Goal: Task Accomplishment & Management: Complete application form

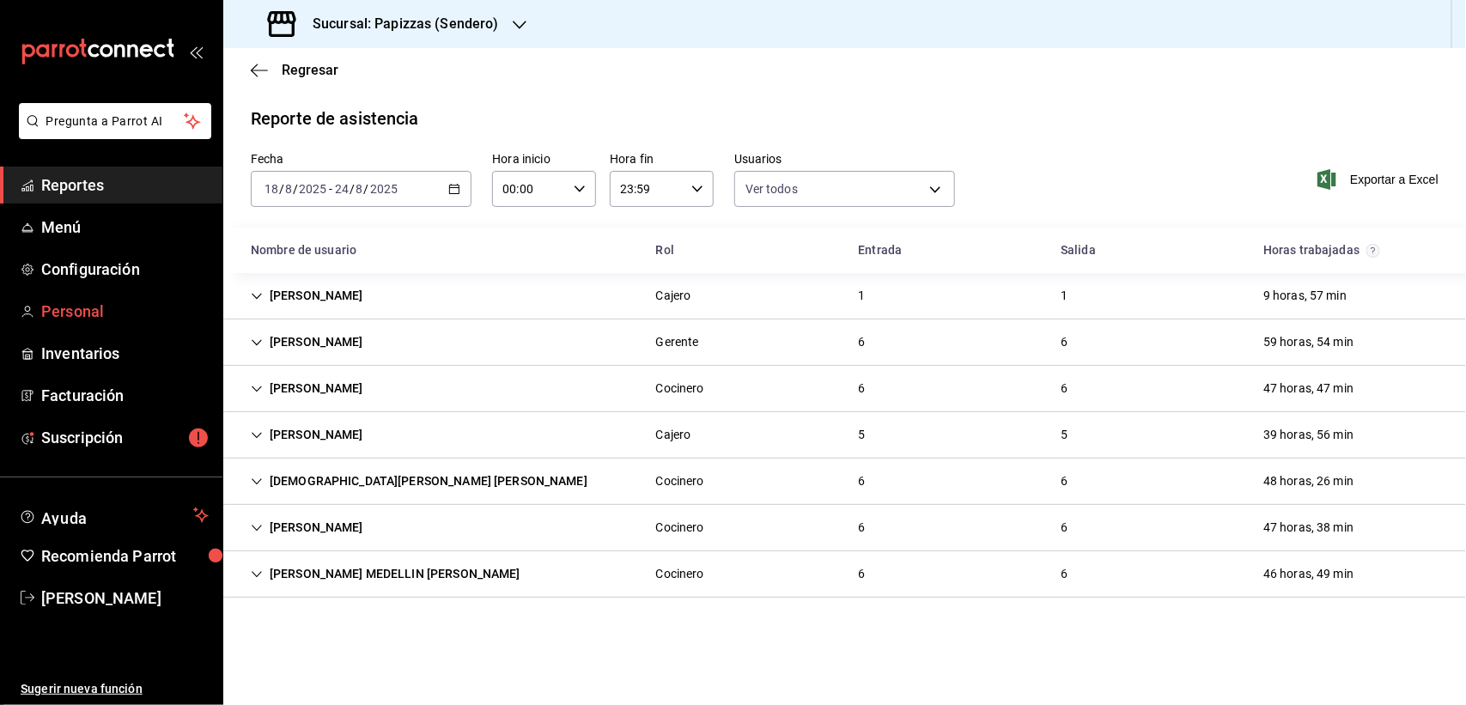
click at [76, 314] on span "Personal" at bounding box center [124, 311] width 167 height 23
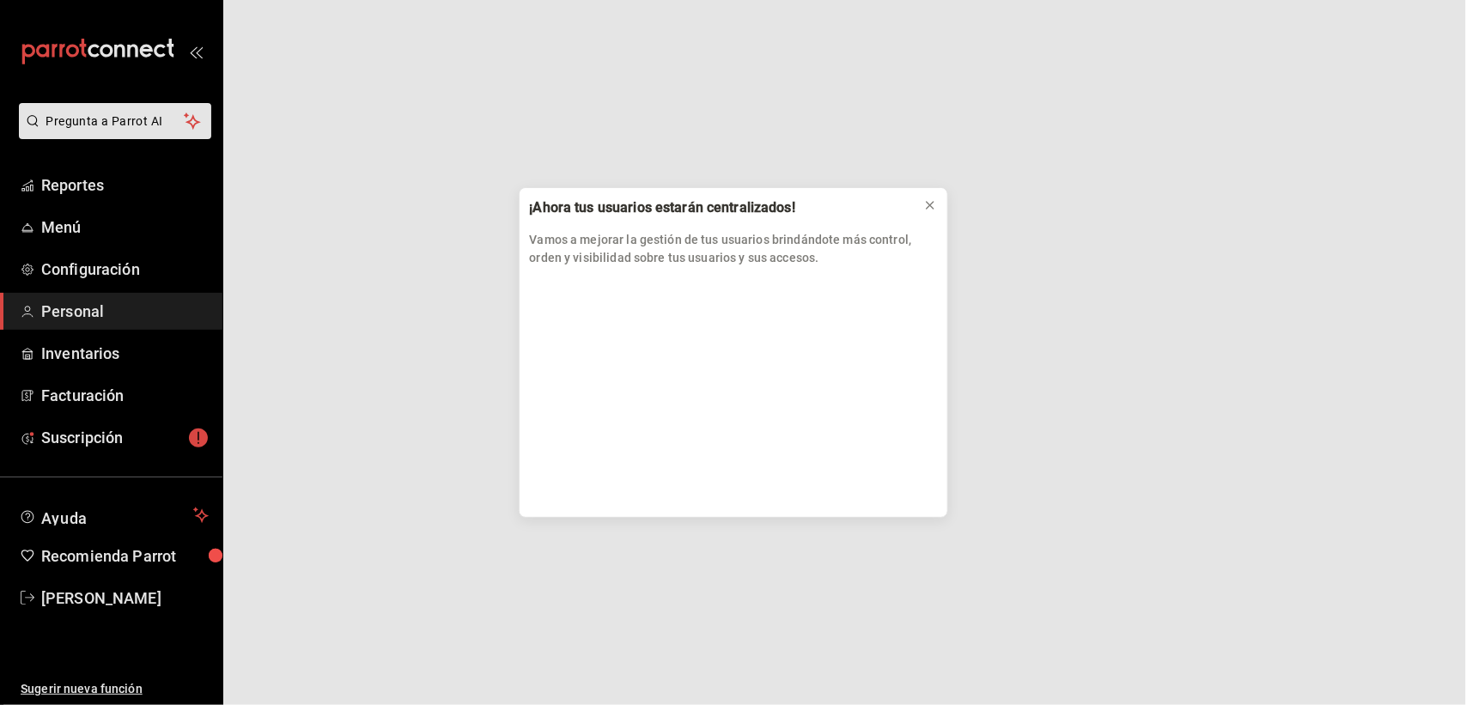
click at [86, 303] on div "¡Ahora tus usuarios estarán centralizados! Vamos a mejorar la gestión de tus us…" at bounding box center [733, 352] width 1466 height 705
click at [925, 206] on icon at bounding box center [930, 205] width 14 height 14
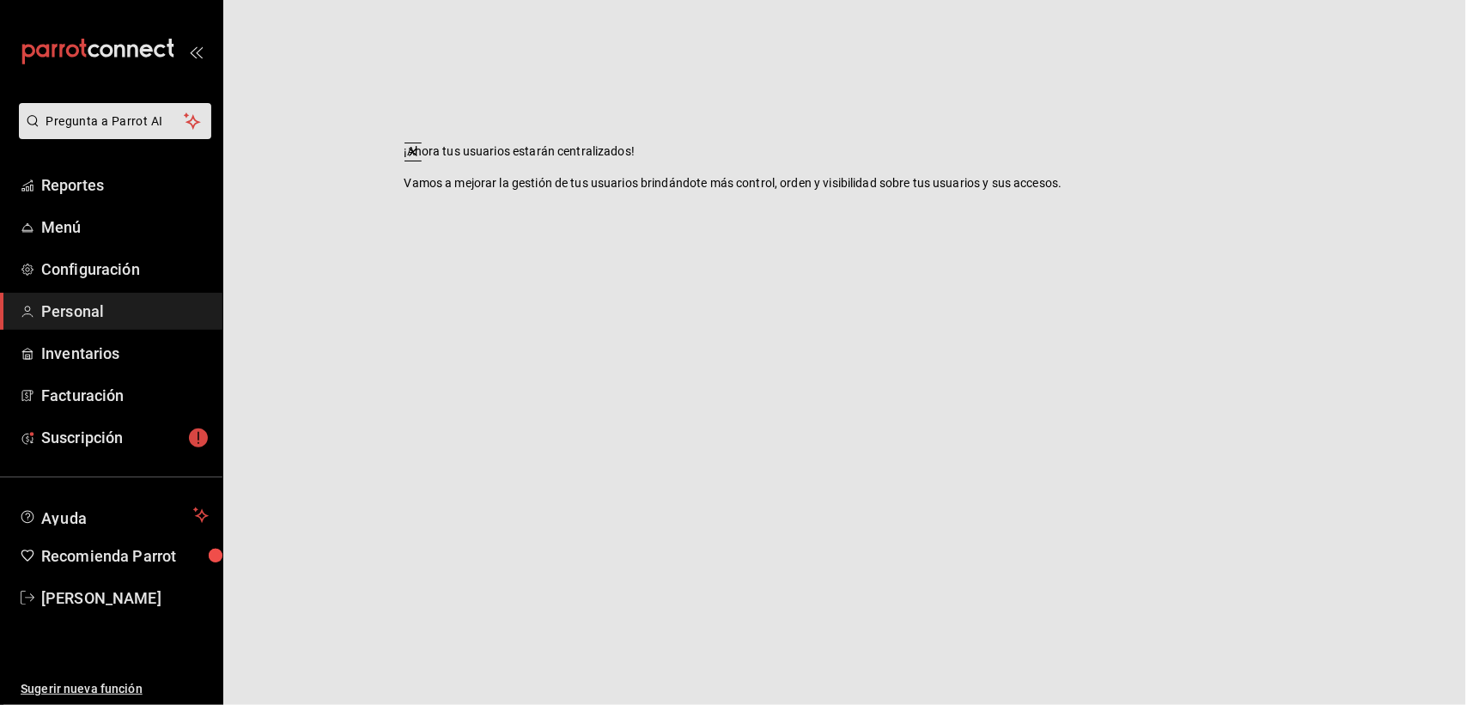
click at [927, 0] on html "Pregunta a Parrot AI Reportes Menú Configuración Personal Inventarios Facturaci…" at bounding box center [733, 0] width 1466 height 0
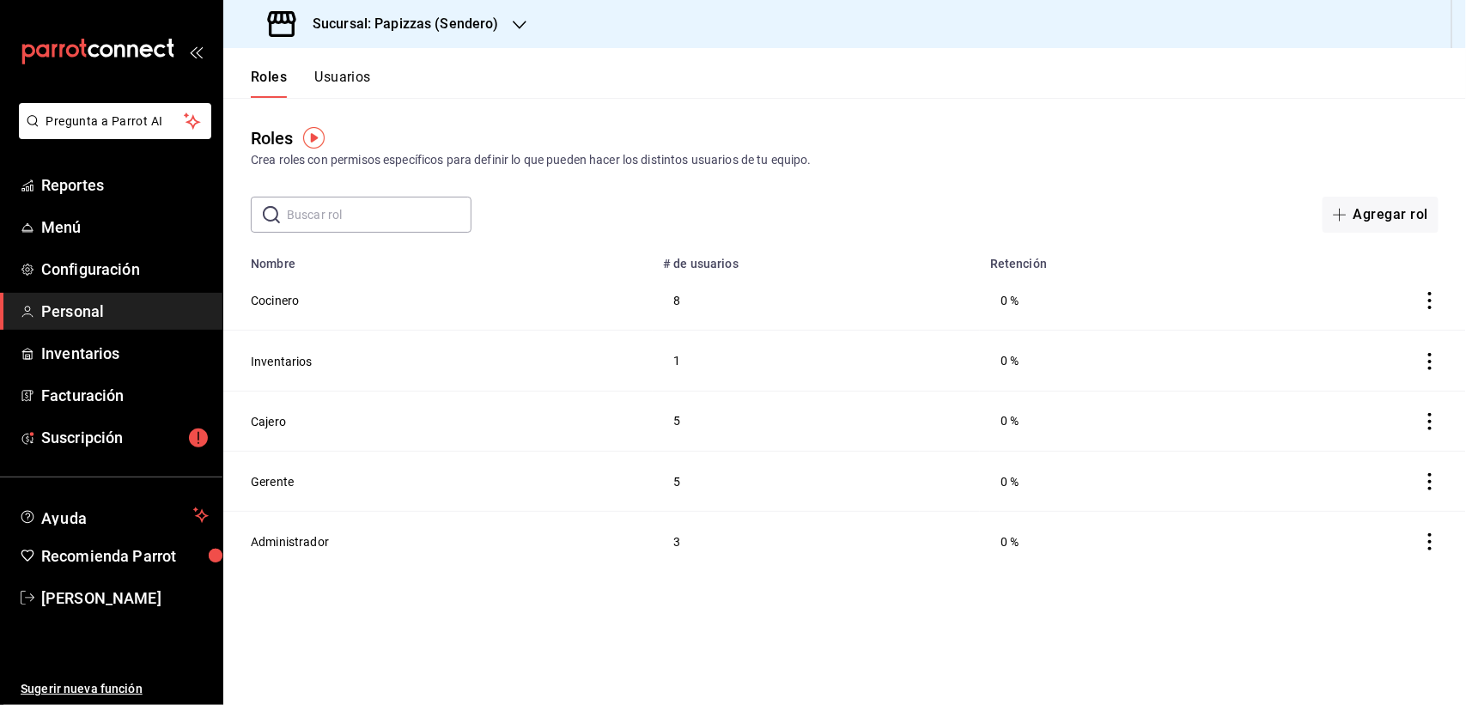
click at [331, 75] on button "Usuarios" at bounding box center [342, 83] width 57 height 29
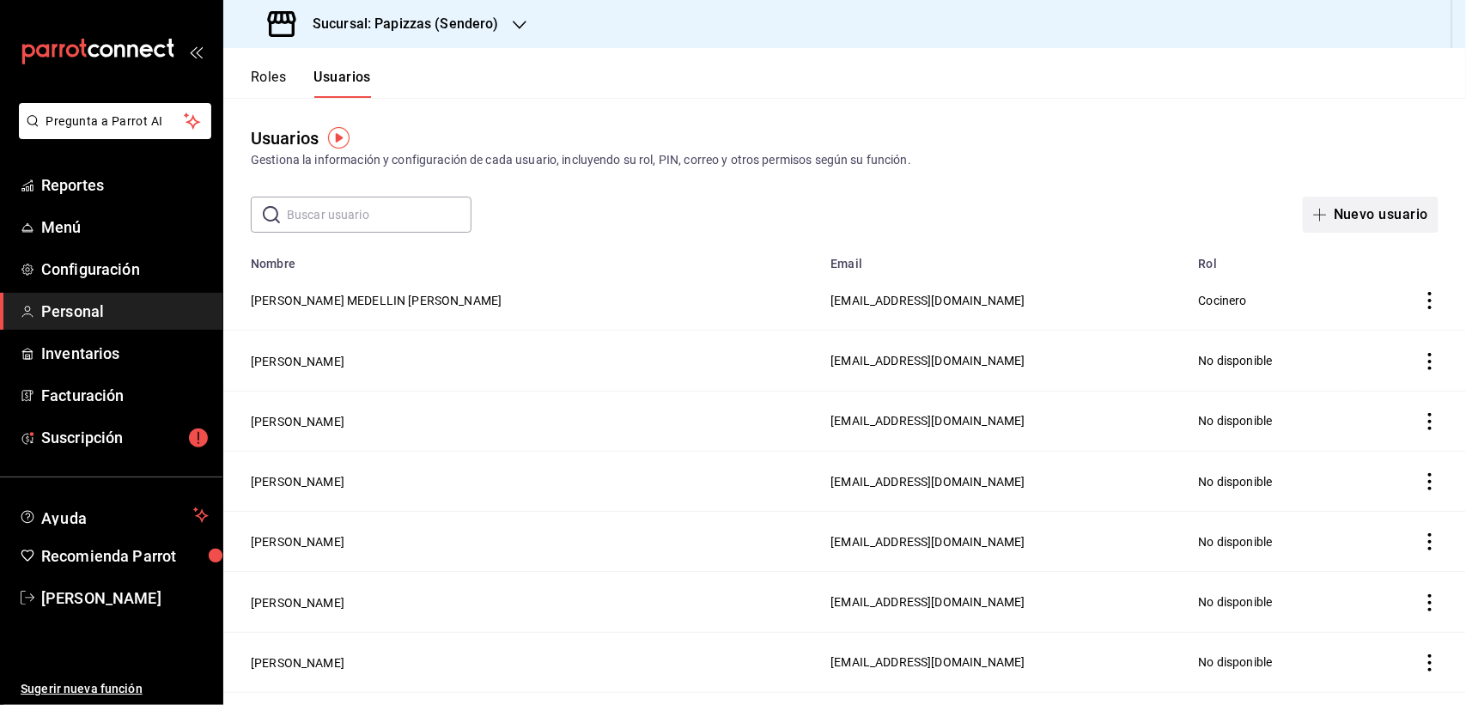
click at [1337, 216] on button "Nuevo usuario" at bounding box center [1370, 215] width 136 height 36
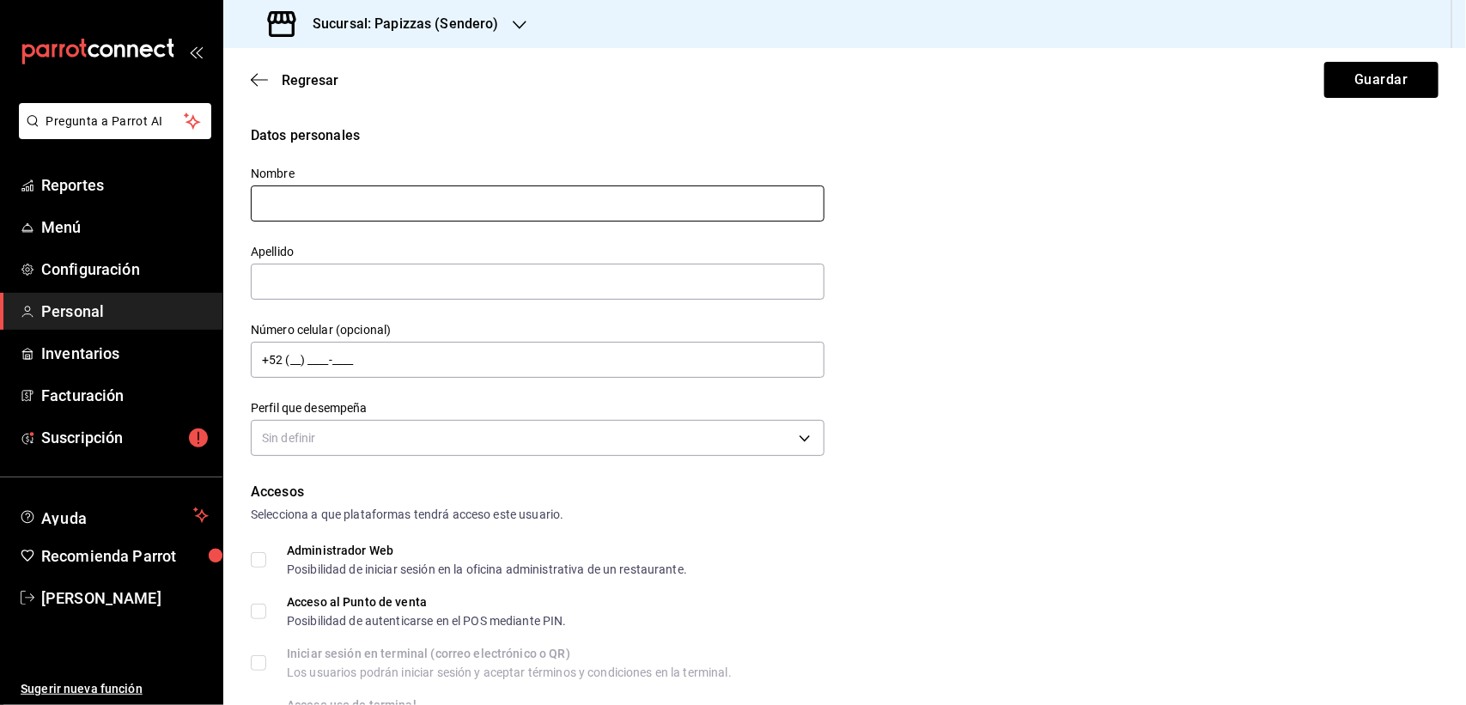
click at [337, 202] on input "text" at bounding box center [538, 203] width 574 height 36
drag, startPoint x: 354, startPoint y: 203, endPoint x: 508, endPoint y: 206, distance: 154.6
click at [508, 206] on input "[PERSON_NAME]" at bounding box center [538, 203] width 574 height 36
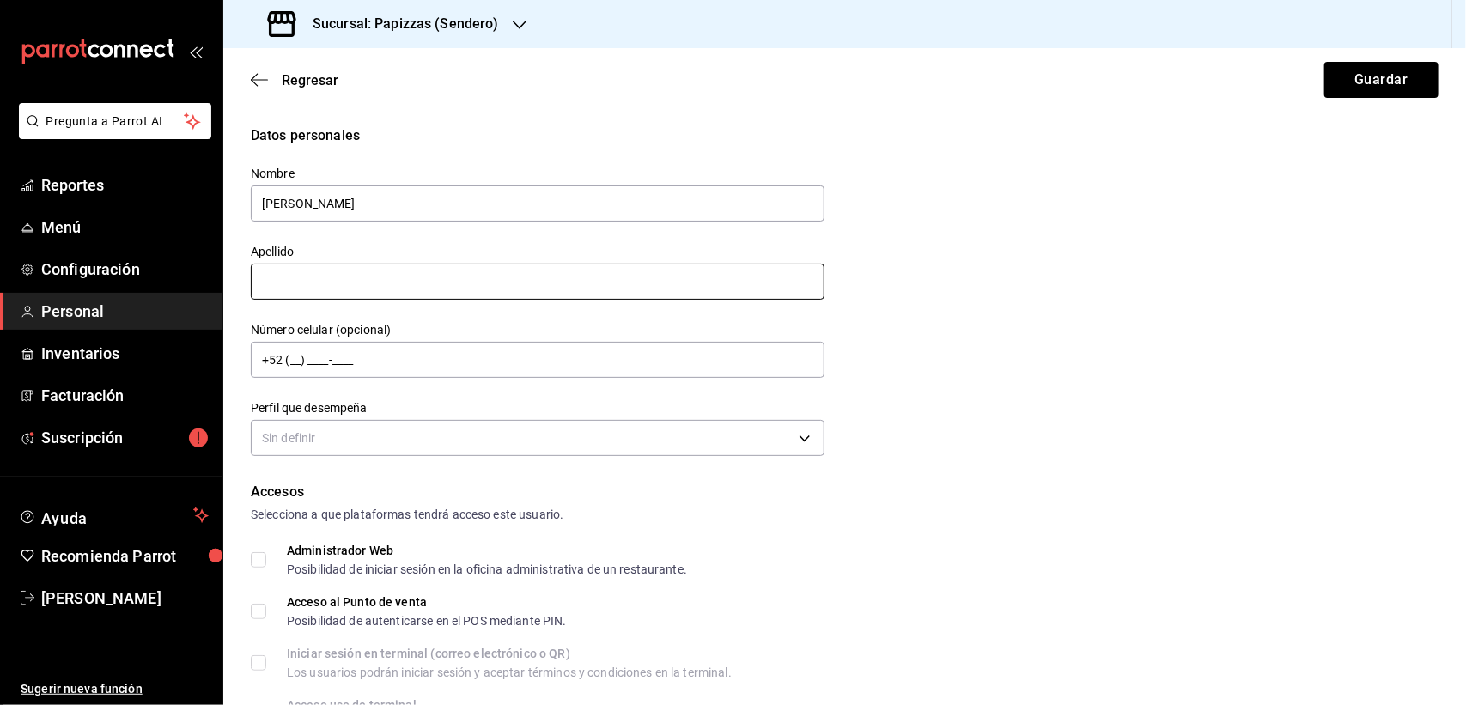
type input "[PERSON_NAME]"
click at [349, 277] on input "text" at bounding box center [538, 282] width 574 height 36
paste input "[PERSON_NAME]"
type input "[PERSON_NAME]"
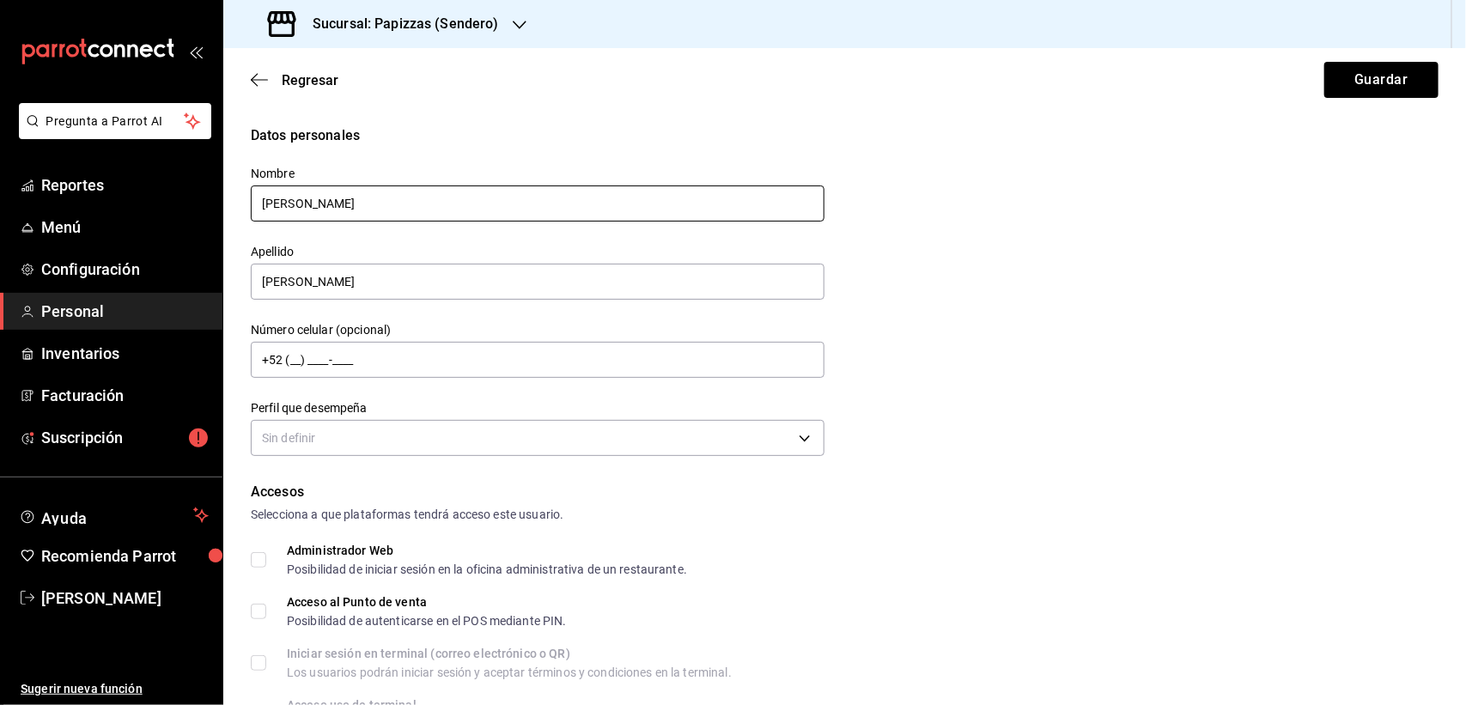
click at [391, 198] on input "[PERSON_NAME]" at bounding box center [538, 203] width 574 height 36
click at [369, 204] on input "[PERSON_NAME]" at bounding box center [538, 203] width 574 height 36
click at [357, 206] on input "[PERSON_NAME]" at bounding box center [538, 203] width 574 height 36
type input "[PERSON_NAME]"
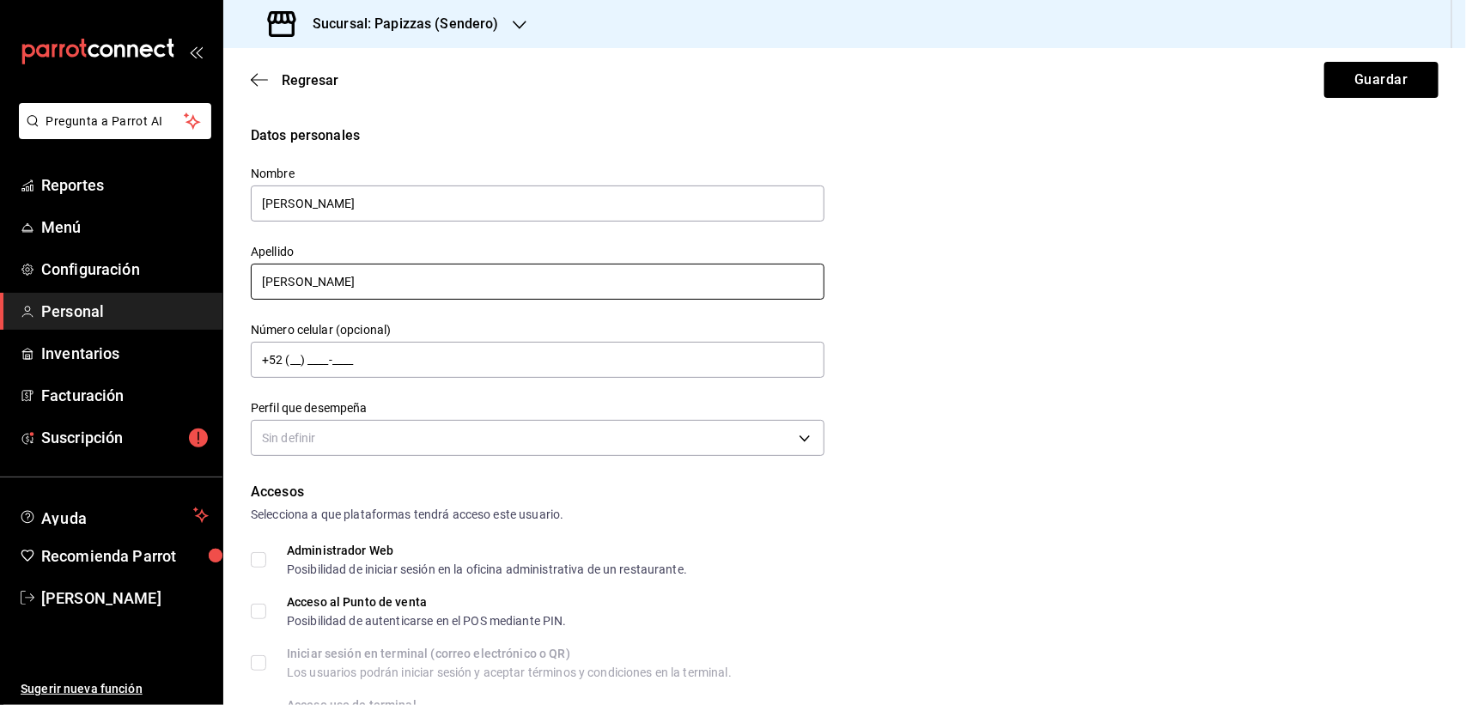
click at [399, 275] on input "[PERSON_NAME]" at bounding box center [538, 282] width 574 height 36
type input "[PERSON_NAME]"
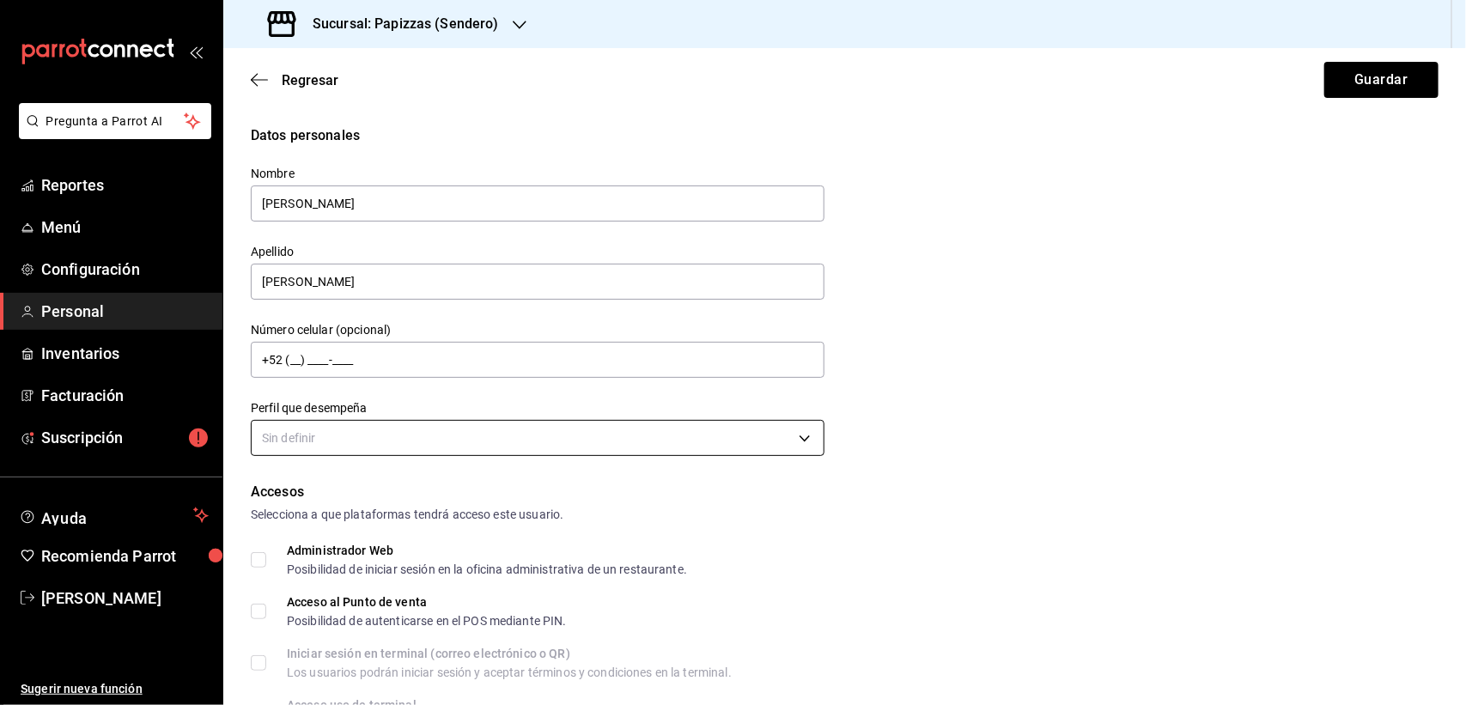
click at [342, 435] on body "Pregunta a Parrot AI Reportes Menú Configuración Personal Inventarios Facturaci…" at bounding box center [733, 352] width 1466 height 705
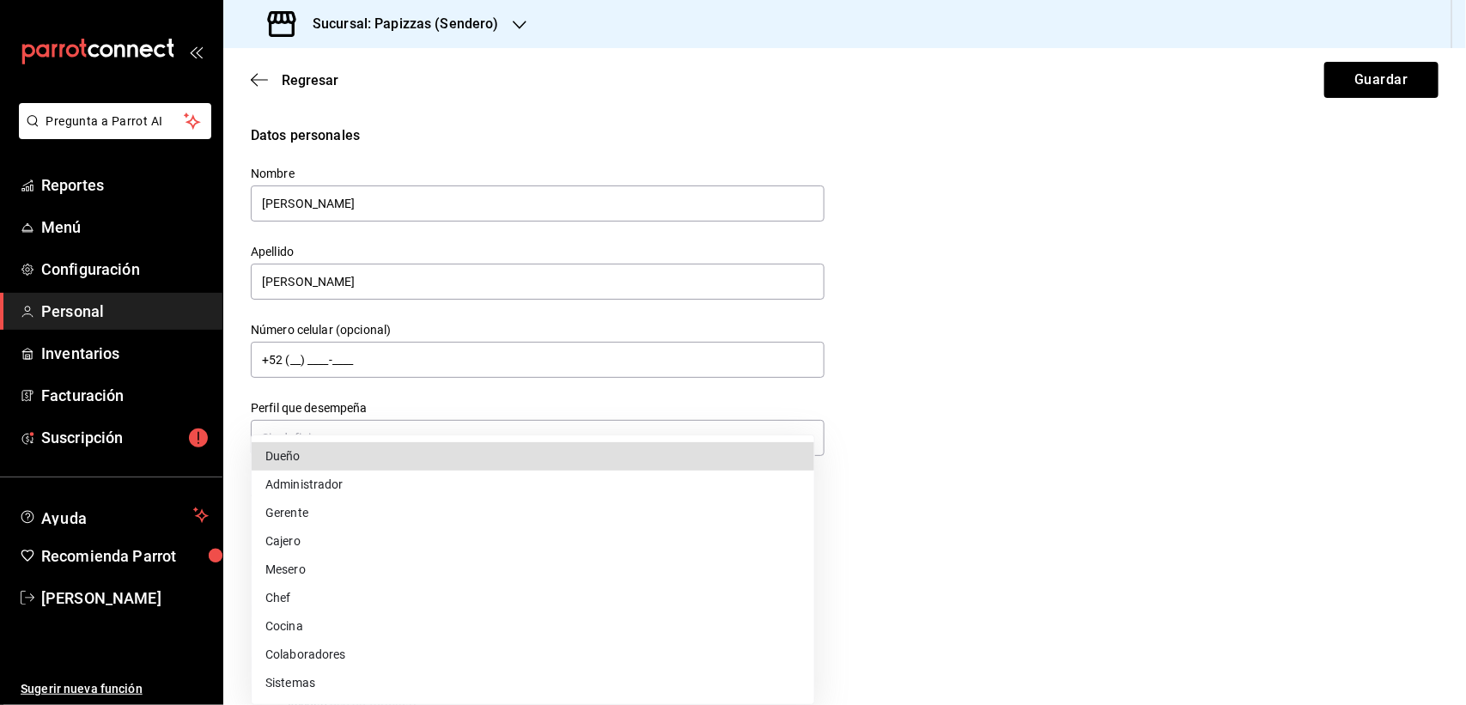
click at [307, 643] on li "Colaboradores" at bounding box center [533, 654] width 562 height 28
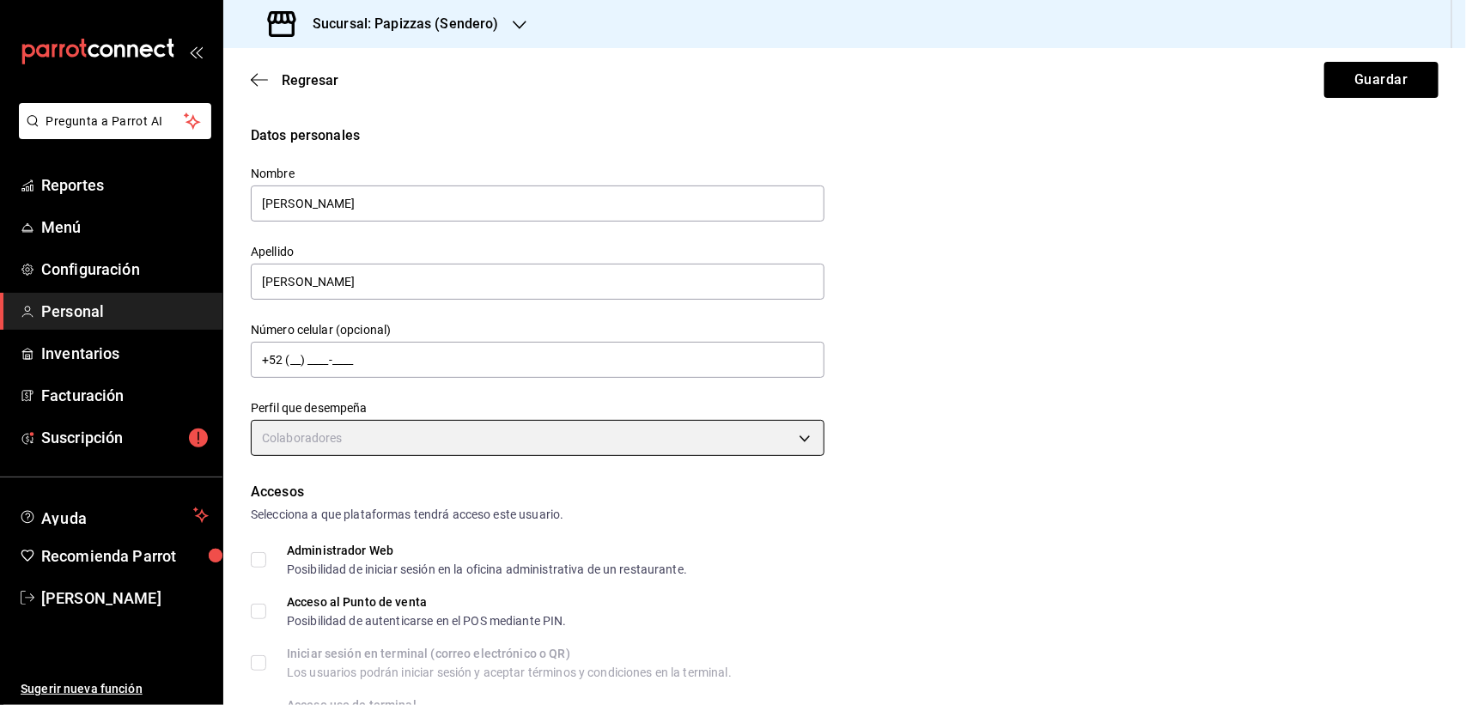
type input "STAFF"
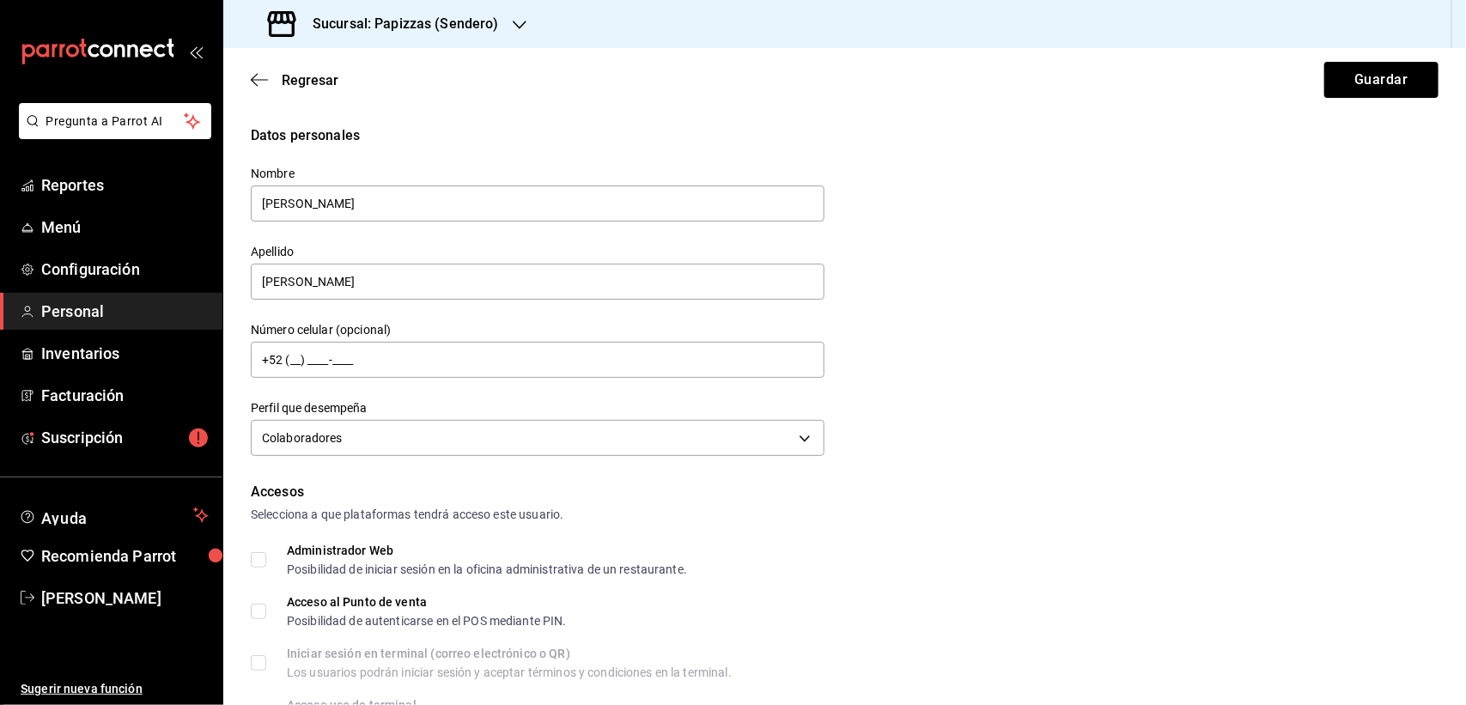
click at [263, 610] on input "Acceso al Punto de venta Posibilidad de autenticarse en el POS mediante PIN." at bounding box center [258, 611] width 15 height 15
checkbox input "true"
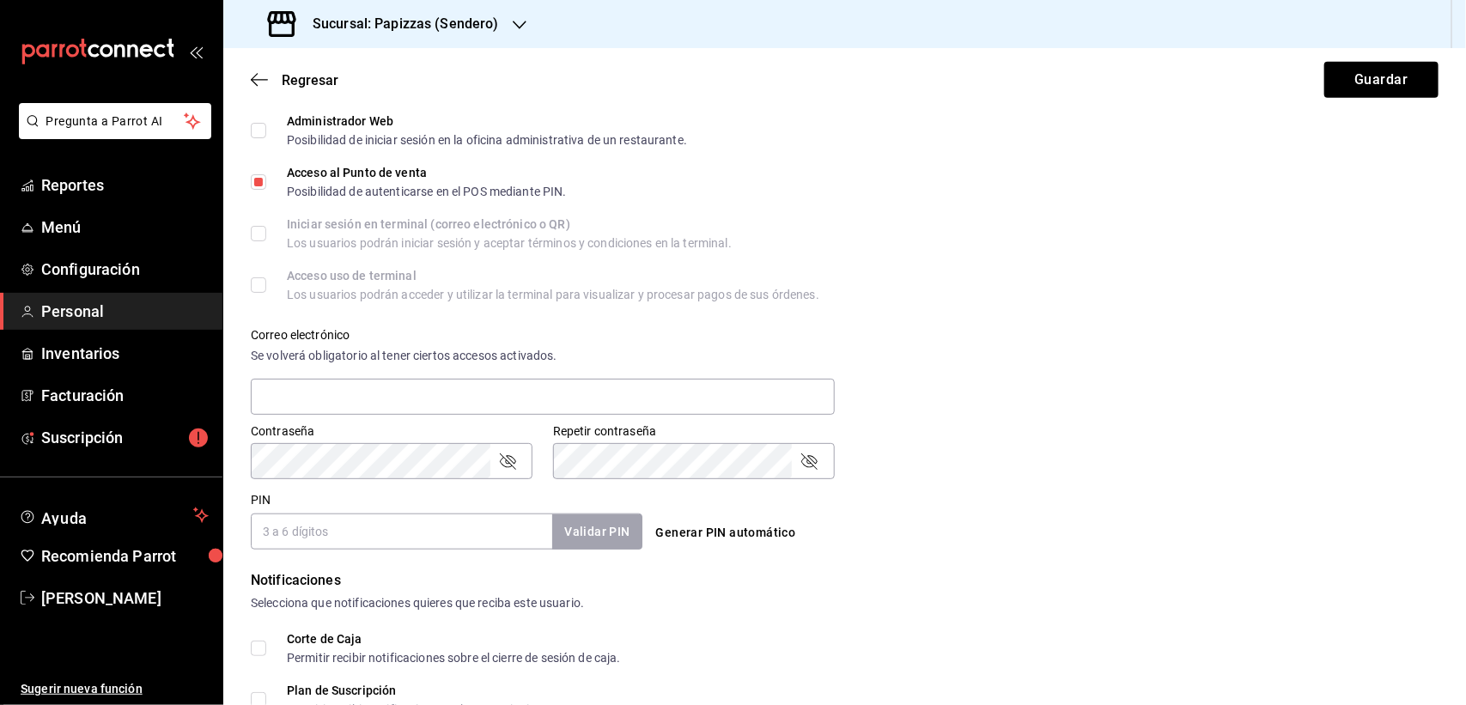
click at [585, 535] on div "Validar PIN" at bounding box center [596, 531] width 89 height 35
click at [715, 535] on button "Generar PIN automático" at bounding box center [726, 533] width 154 height 32
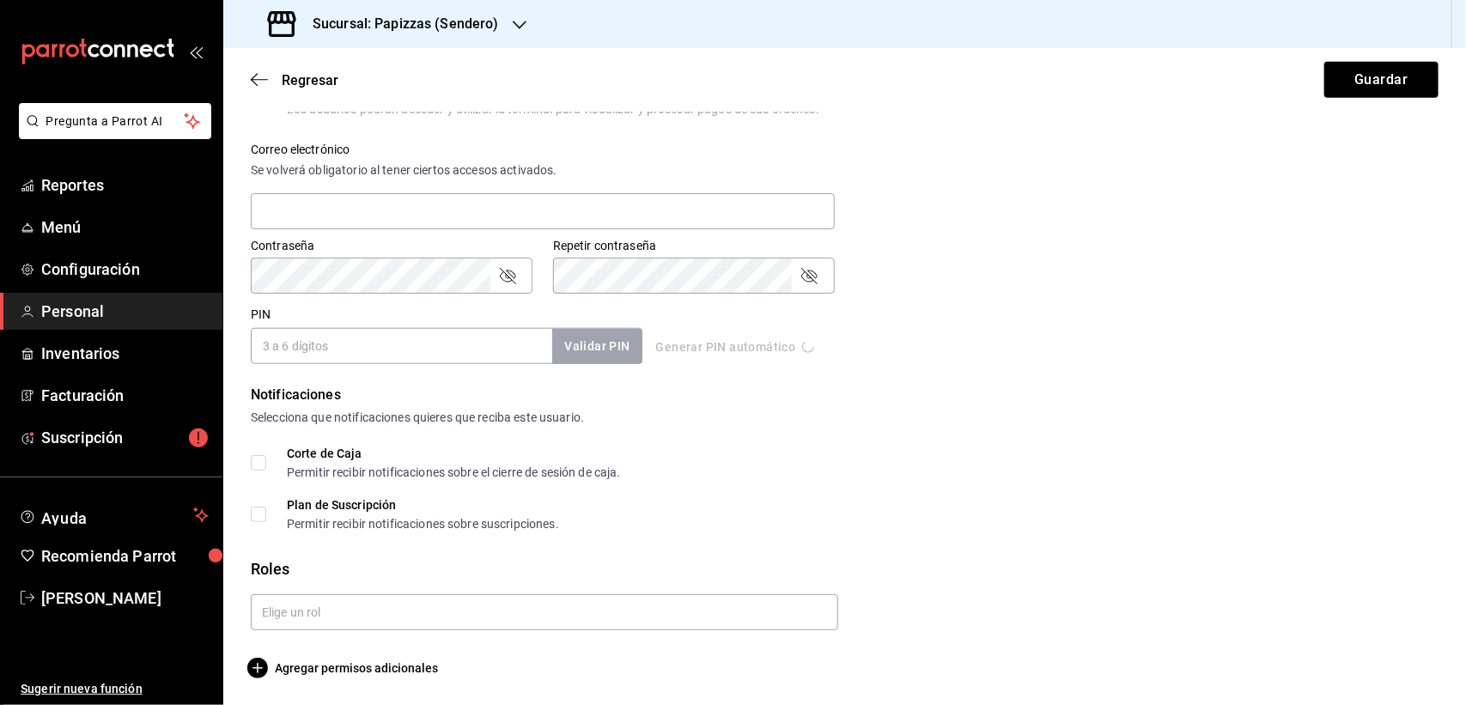
type input "2850"
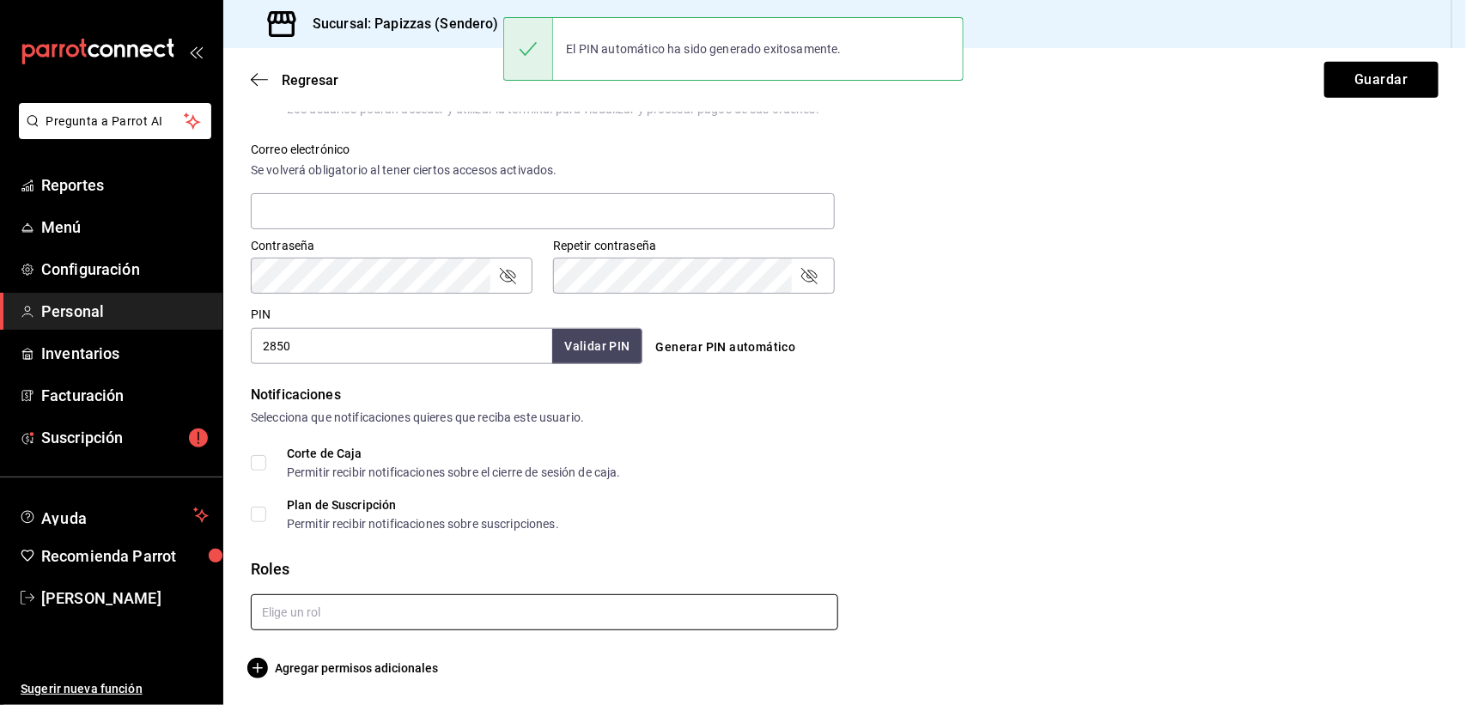
click at [307, 595] on input "text" at bounding box center [544, 612] width 587 height 36
click at [315, 607] on input "text" at bounding box center [544, 612] width 587 height 36
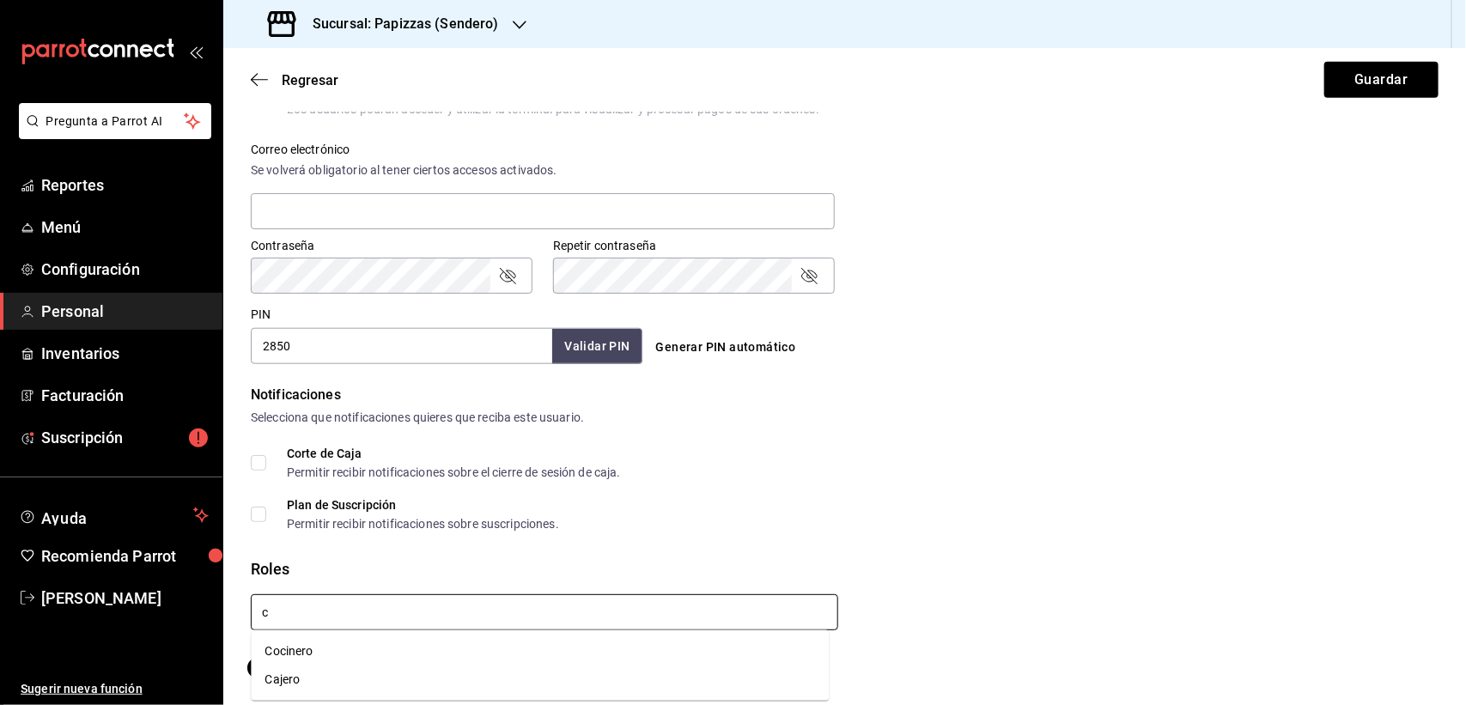
type input "co"
click at [276, 643] on li "Cocinero" at bounding box center [541, 651] width 578 height 28
click at [1379, 88] on button "Guardar" at bounding box center [1381, 80] width 114 height 36
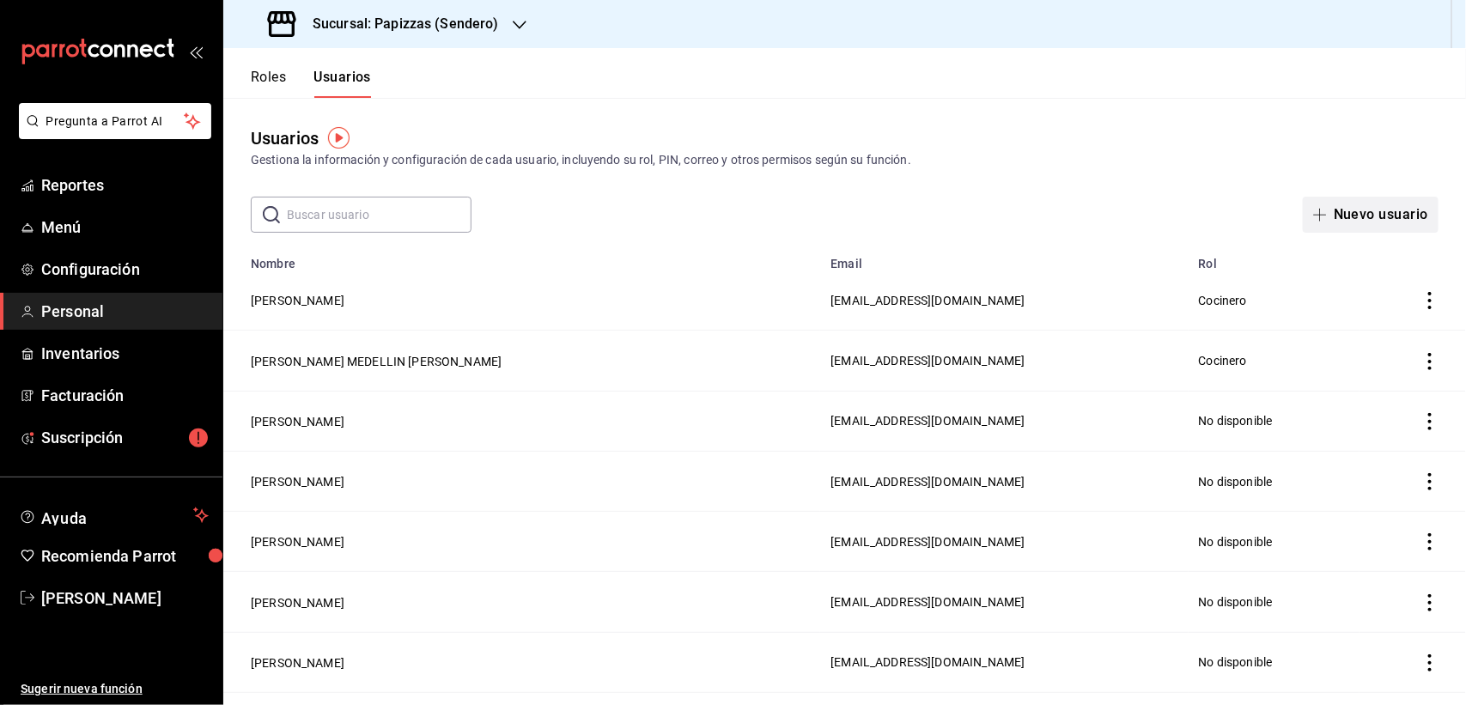
click at [1316, 198] on button "Nuevo usuario" at bounding box center [1370, 215] width 136 height 36
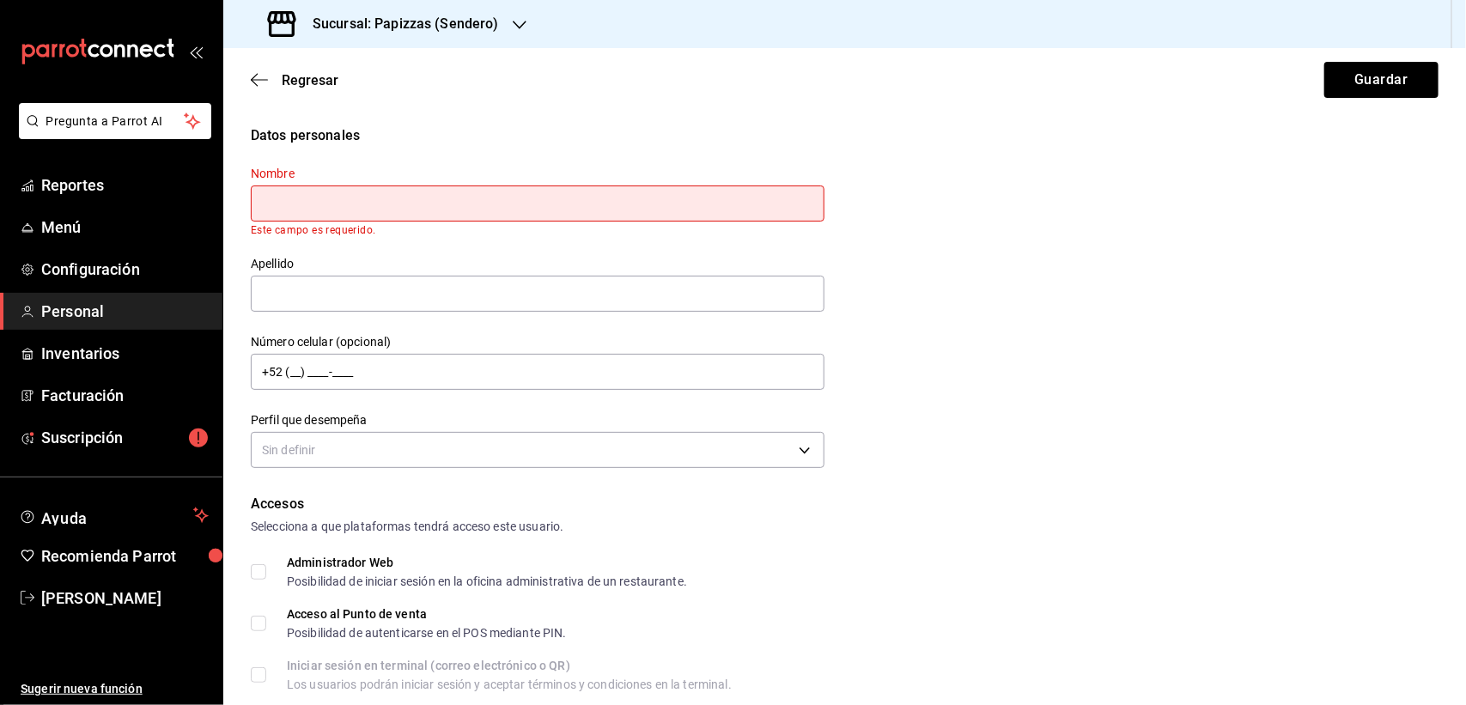
click at [422, 202] on input "text" at bounding box center [538, 203] width 574 height 36
paste input "[PERSON_NAME]"
drag, startPoint x: 354, startPoint y: 203, endPoint x: 513, endPoint y: 200, distance: 158.9
click at [513, 200] on input "[PERSON_NAME]" at bounding box center [538, 203] width 574 height 36
type input "[PERSON_NAME]"
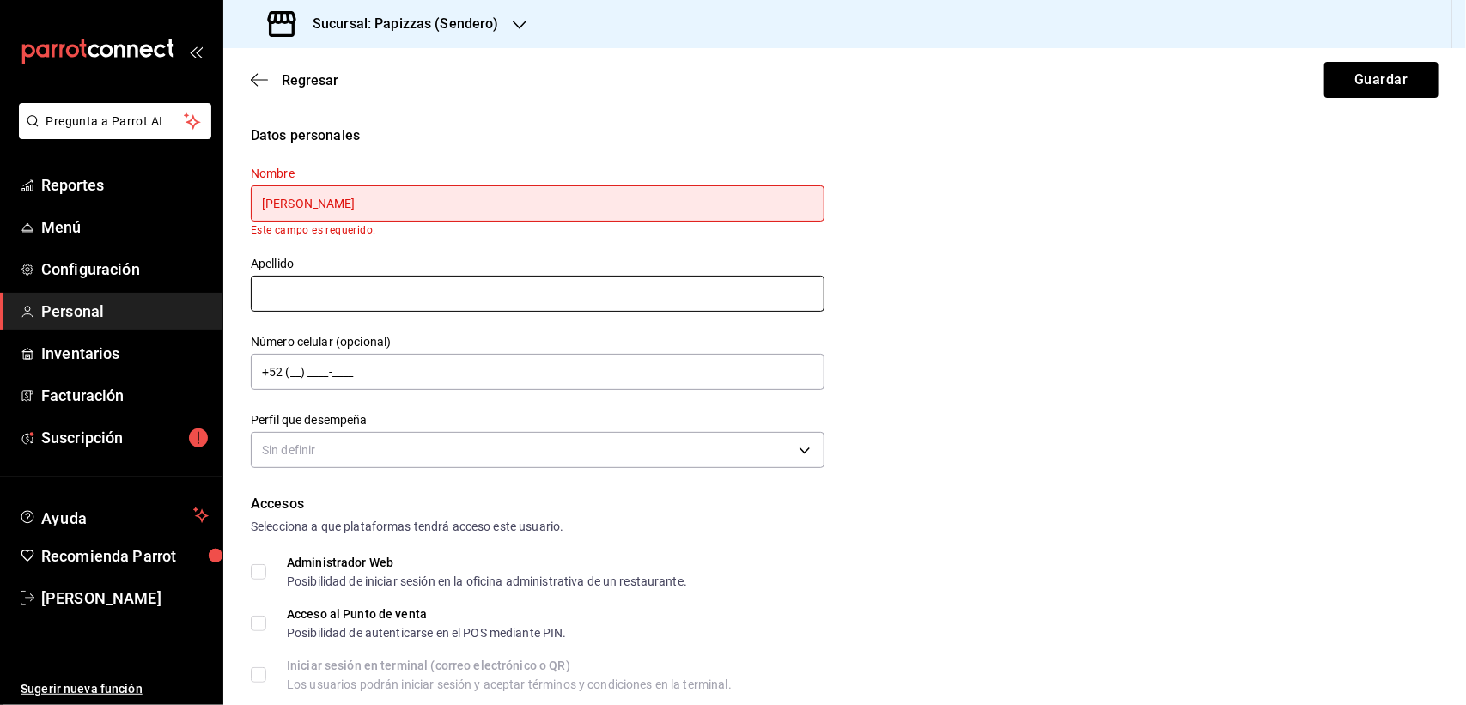
click at [327, 299] on input "text" at bounding box center [538, 294] width 574 height 36
paste input "[PERSON_NAME]"
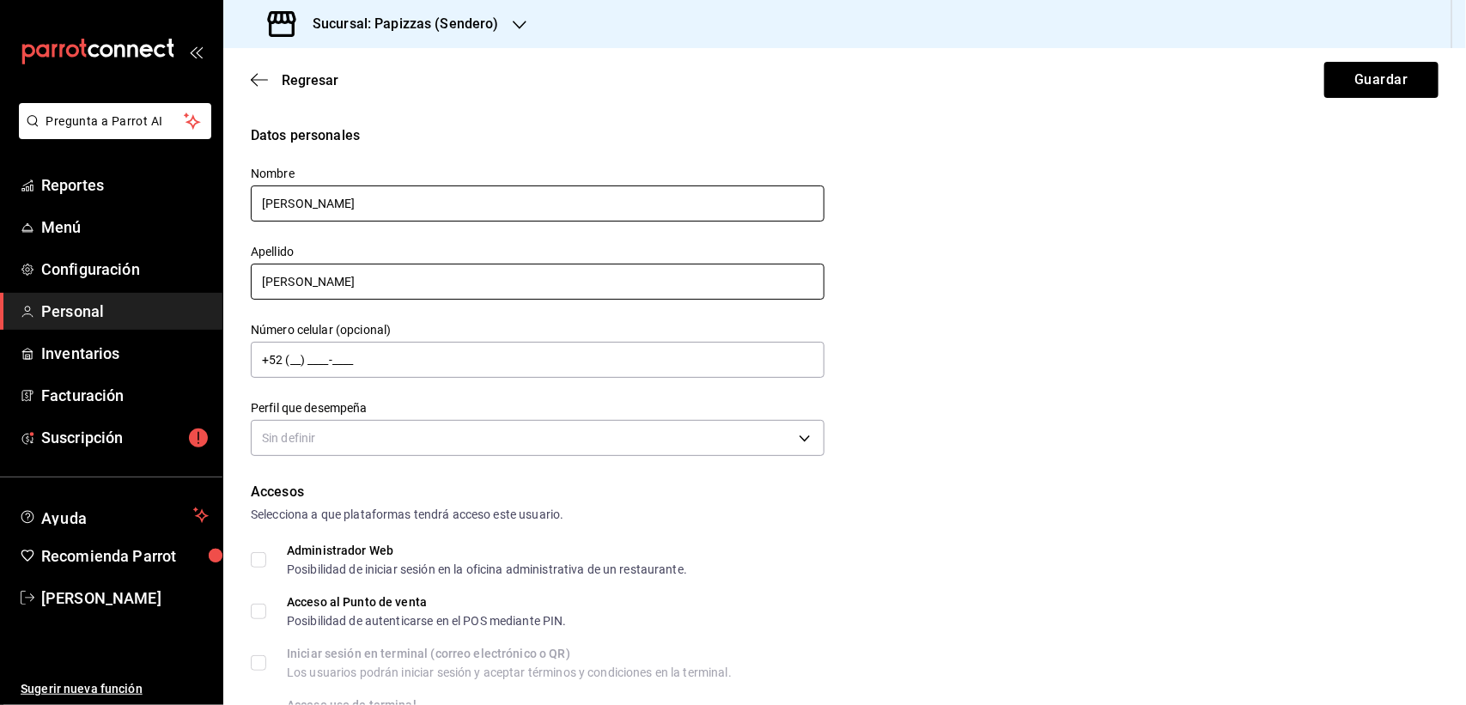
type input "[PERSON_NAME]"
click at [384, 208] on input "[PERSON_NAME]" at bounding box center [538, 203] width 574 height 36
type input "[PERSON_NAME]"
click at [419, 273] on input "[PERSON_NAME]" at bounding box center [538, 282] width 574 height 36
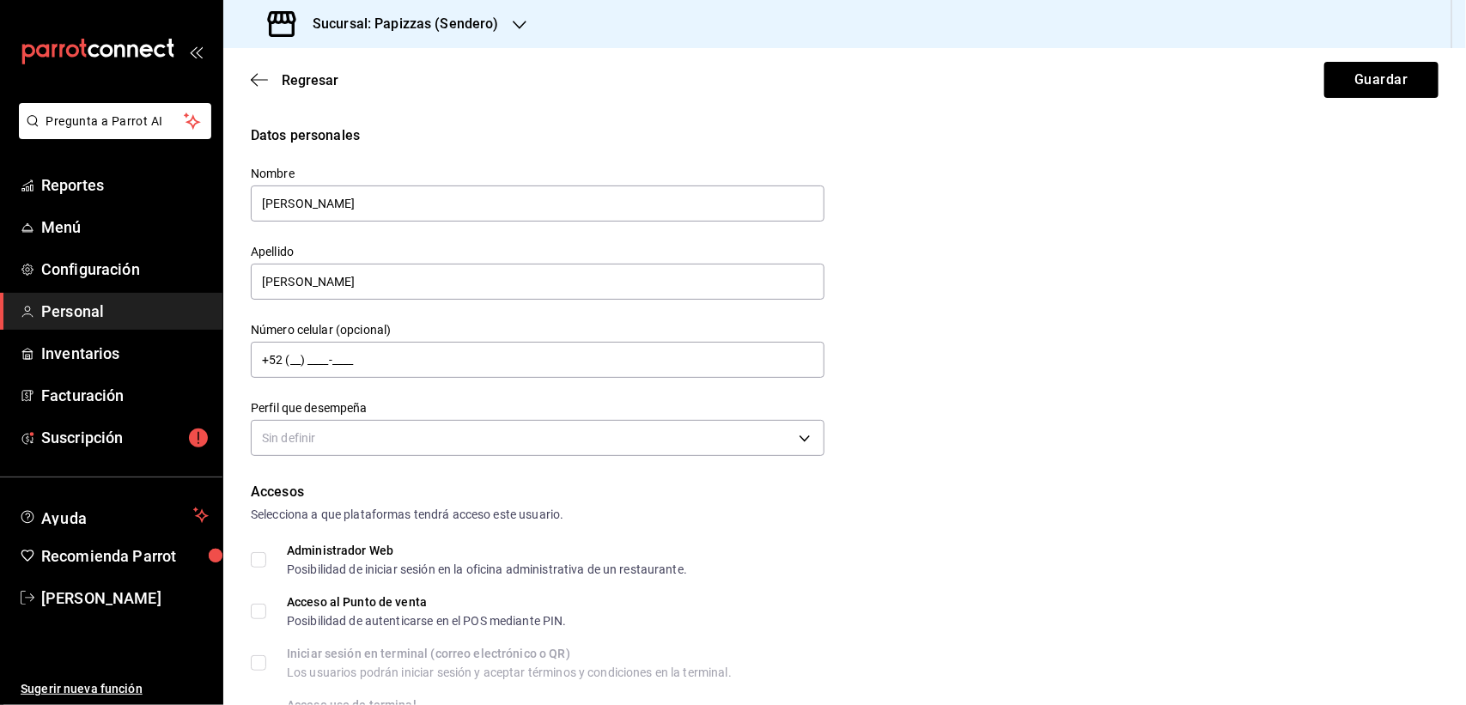
click at [384, 418] on div "Sin definir" at bounding box center [538, 436] width 574 height 46
click at [380, 440] on body "Pregunta a Parrot AI Reportes Menú Configuración Personal Inventarios Facturaci…" at bounding box center [733, 352] width 1466 height 705
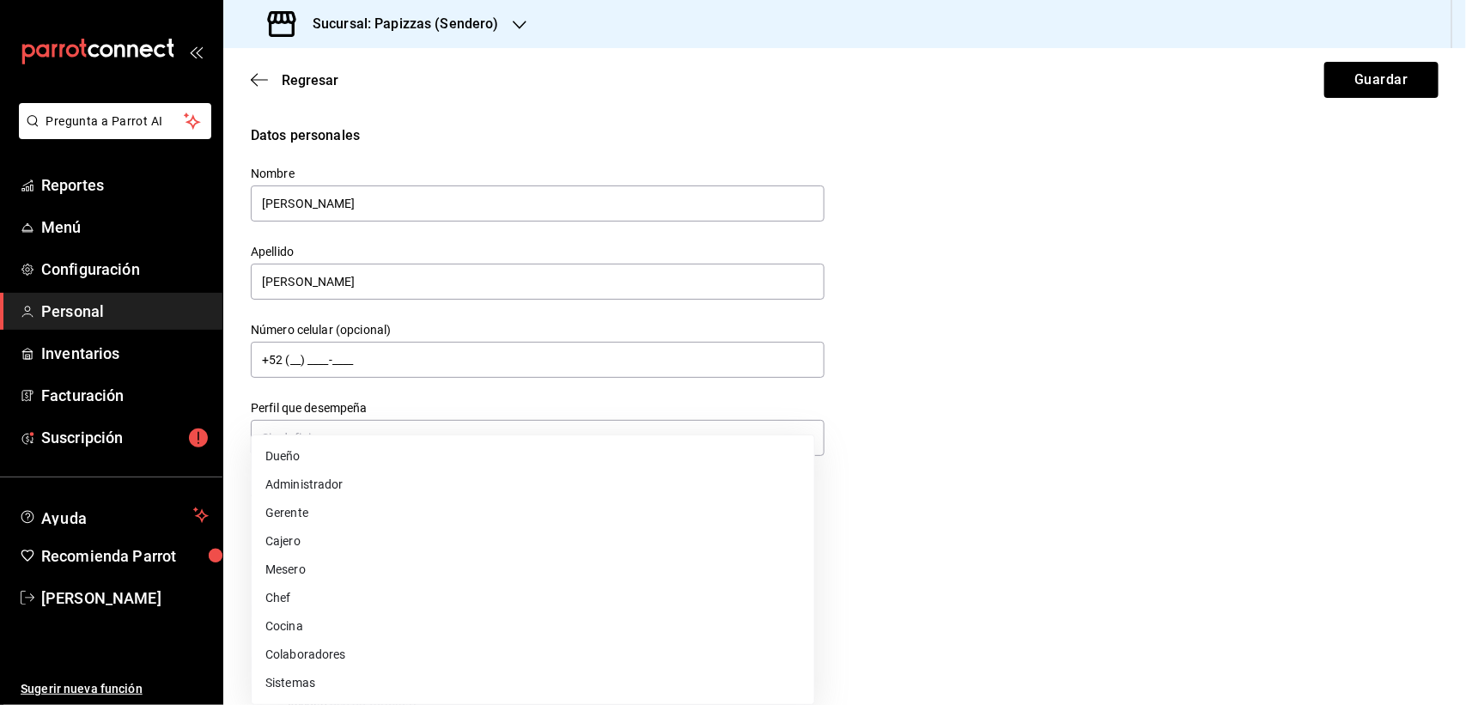
click at [313, 643] on li "Colaboradores" at bounding box center [533, 654] width 562 height 28
type input "STAFF"
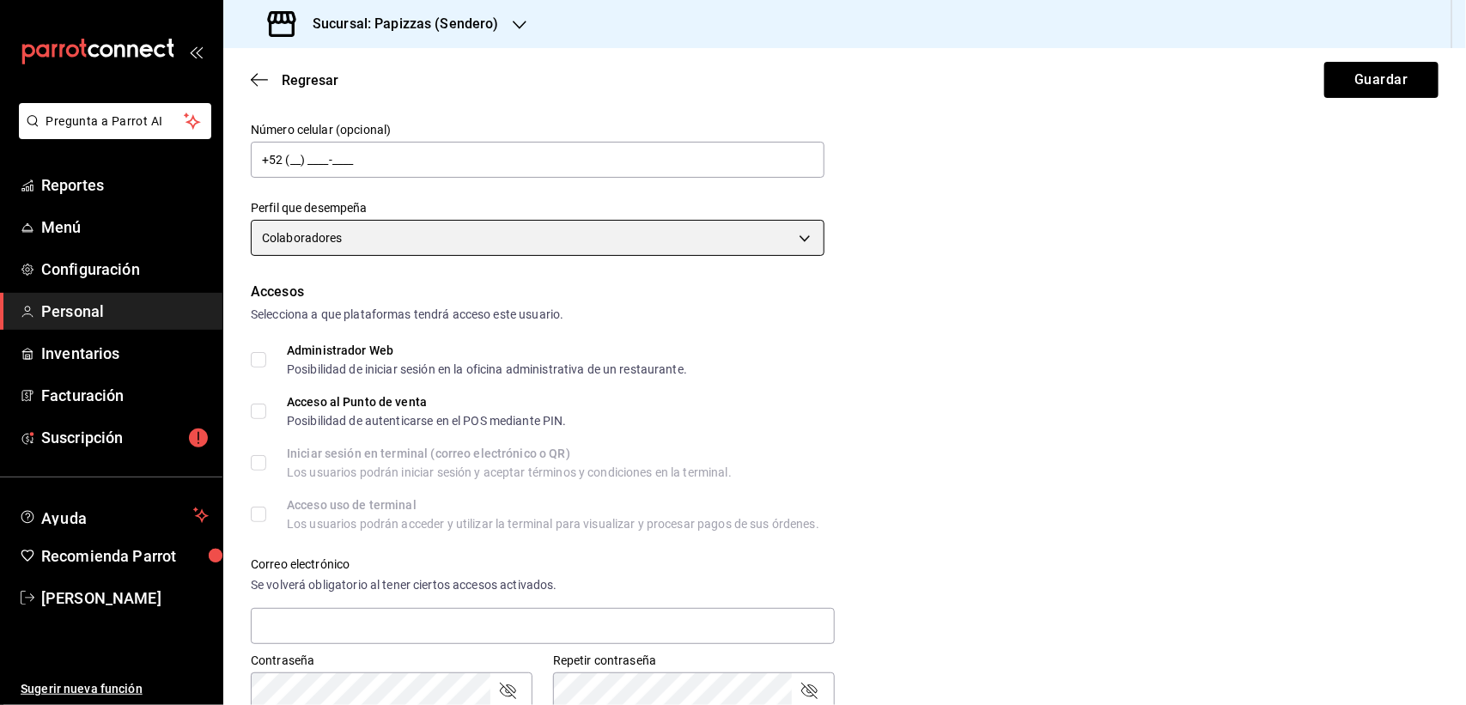
scroll to position [215, 0]
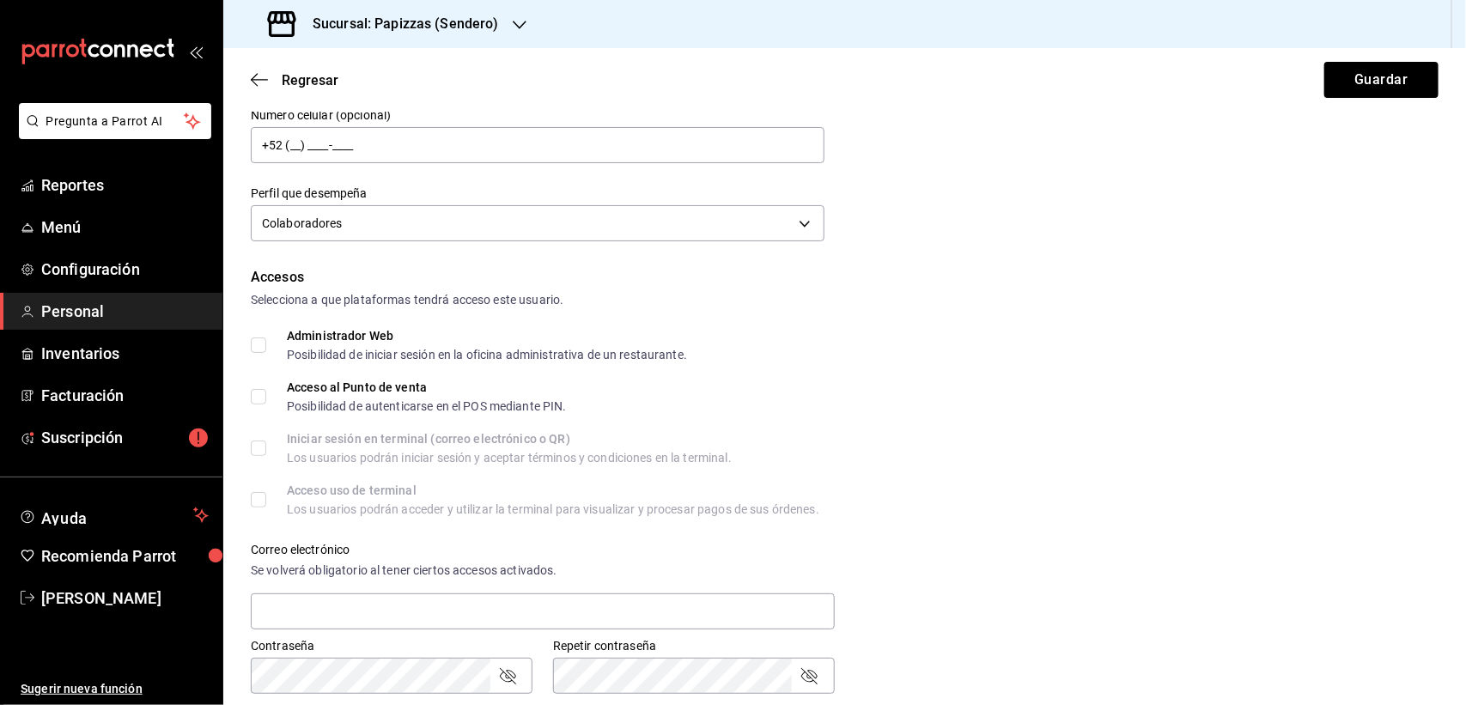
click at [259, 400] on input "Acceso al Punto de venta Posibilidad de autenticarse en el POS mediante PIN." at bounding box center [258, 396] width 15 height 15
checkbox input "true"
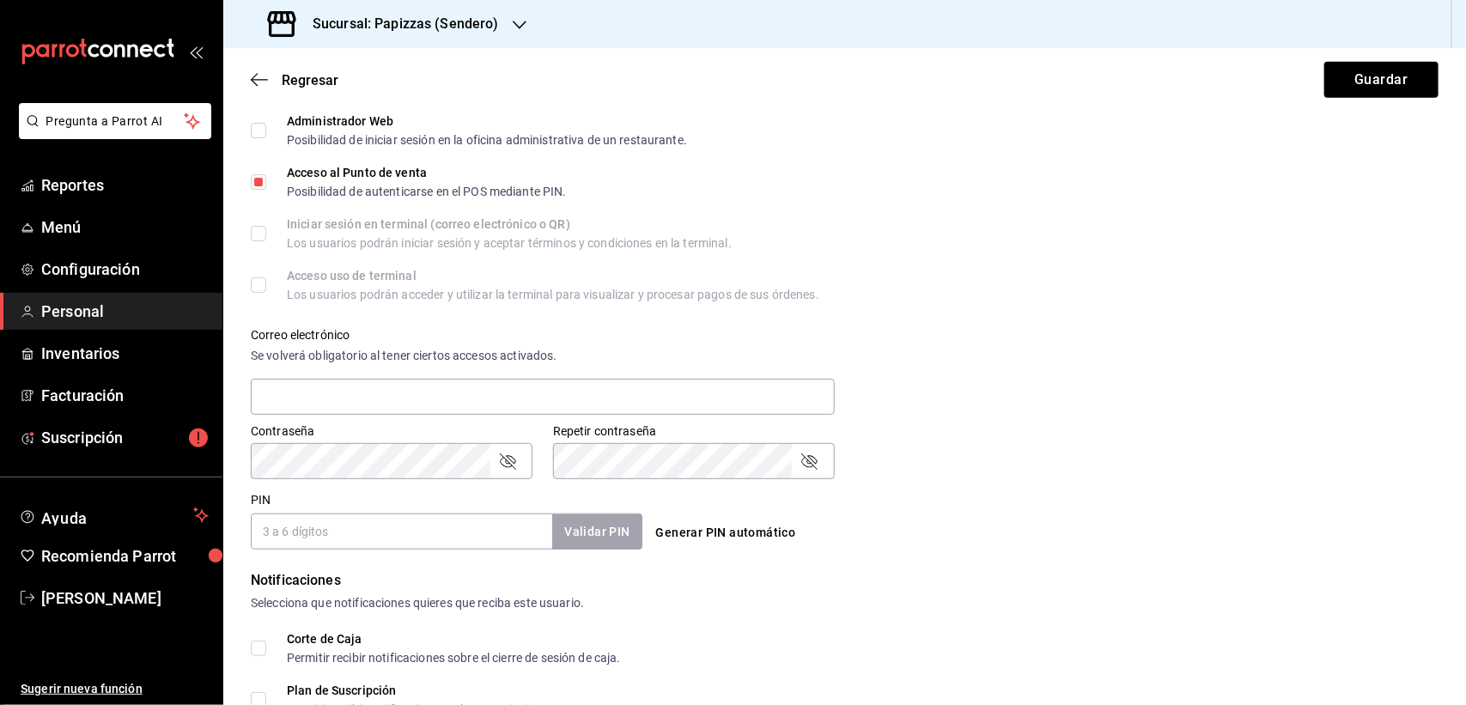
click at [695, 524] on button "Generar PIN automático" at bounding box center [726, 533] width 154 height 32
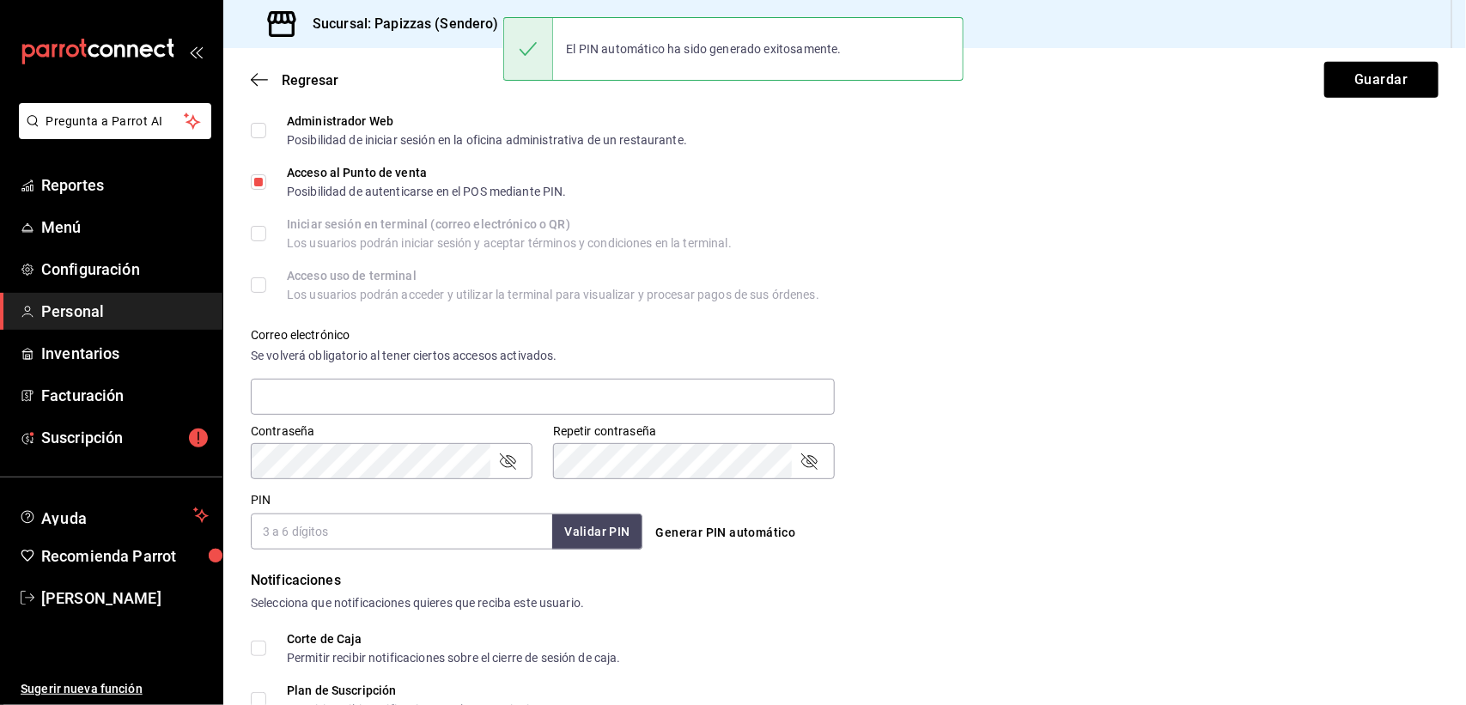
type input "1838"
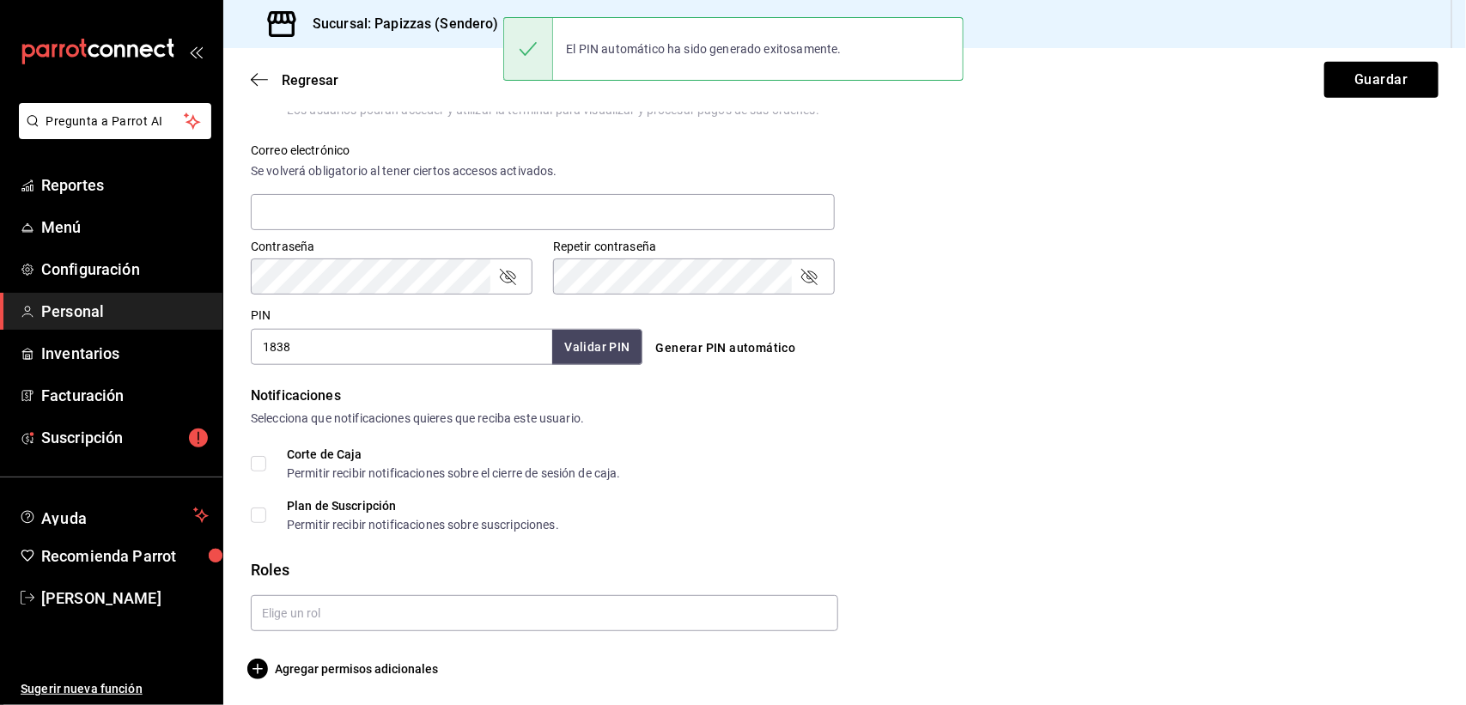
scroll to position [615, 0]
click at [340, 604] on input "text" at bounding box center [544, 612] width 587 height 36
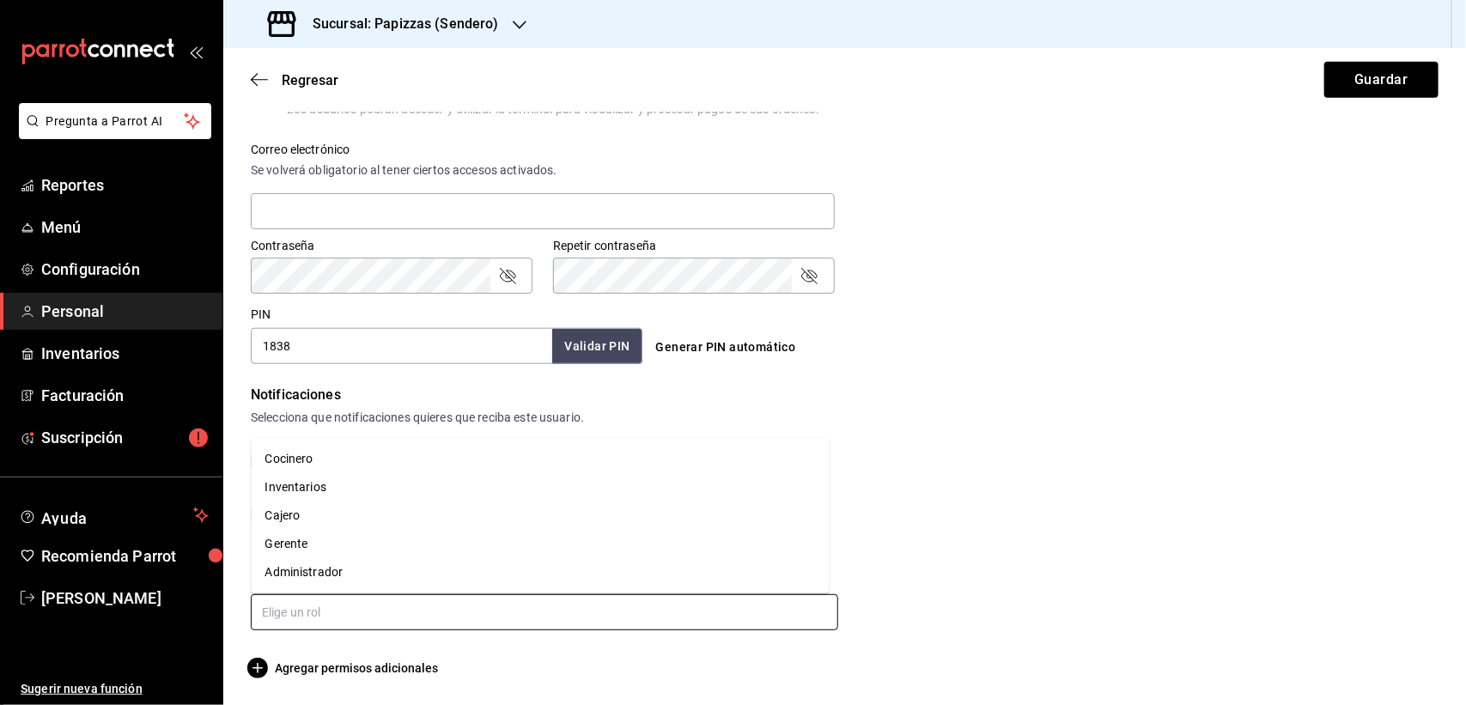
click at [309, 460] on li "Cocinero" at bounding box center [541, 459] width 578 height 28
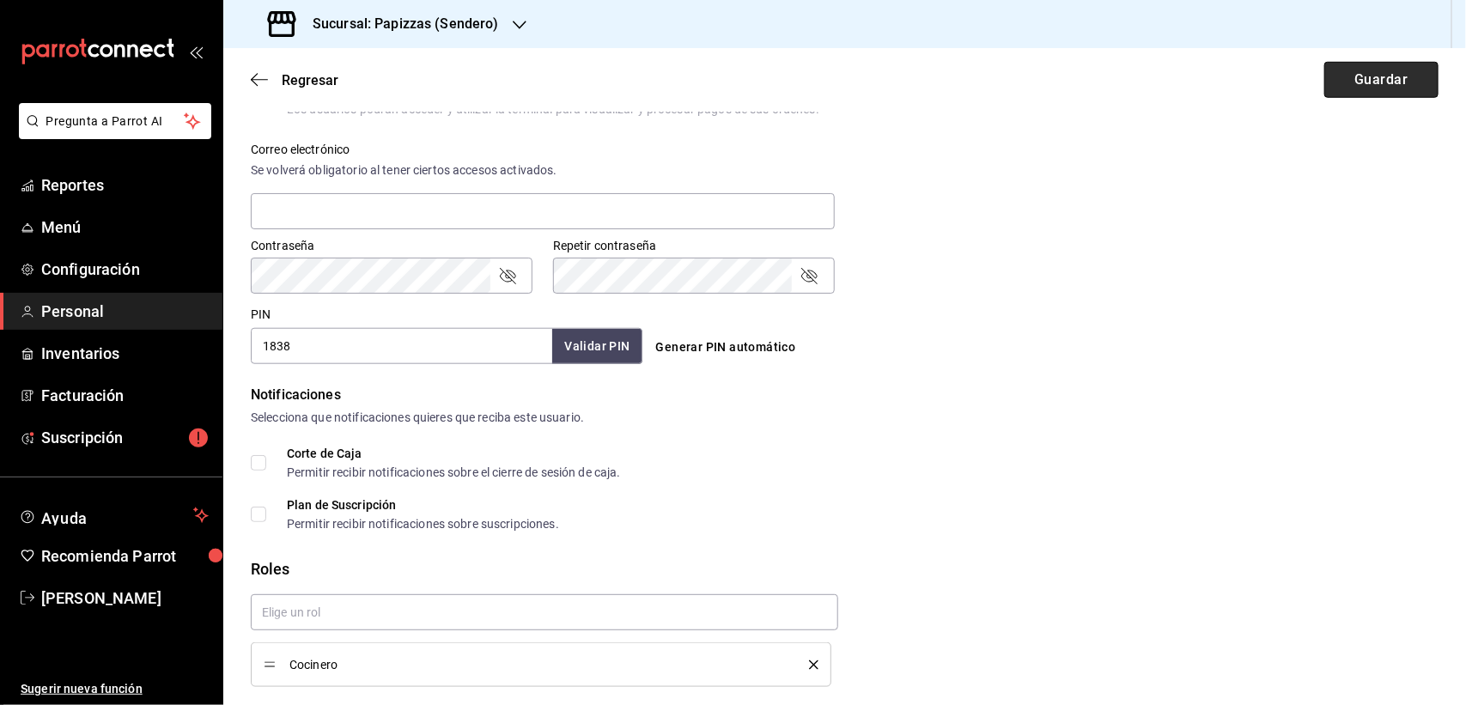
click at [1336, 87] on button "Guardar" at bounding box center [1381, 80] width 114 height 36
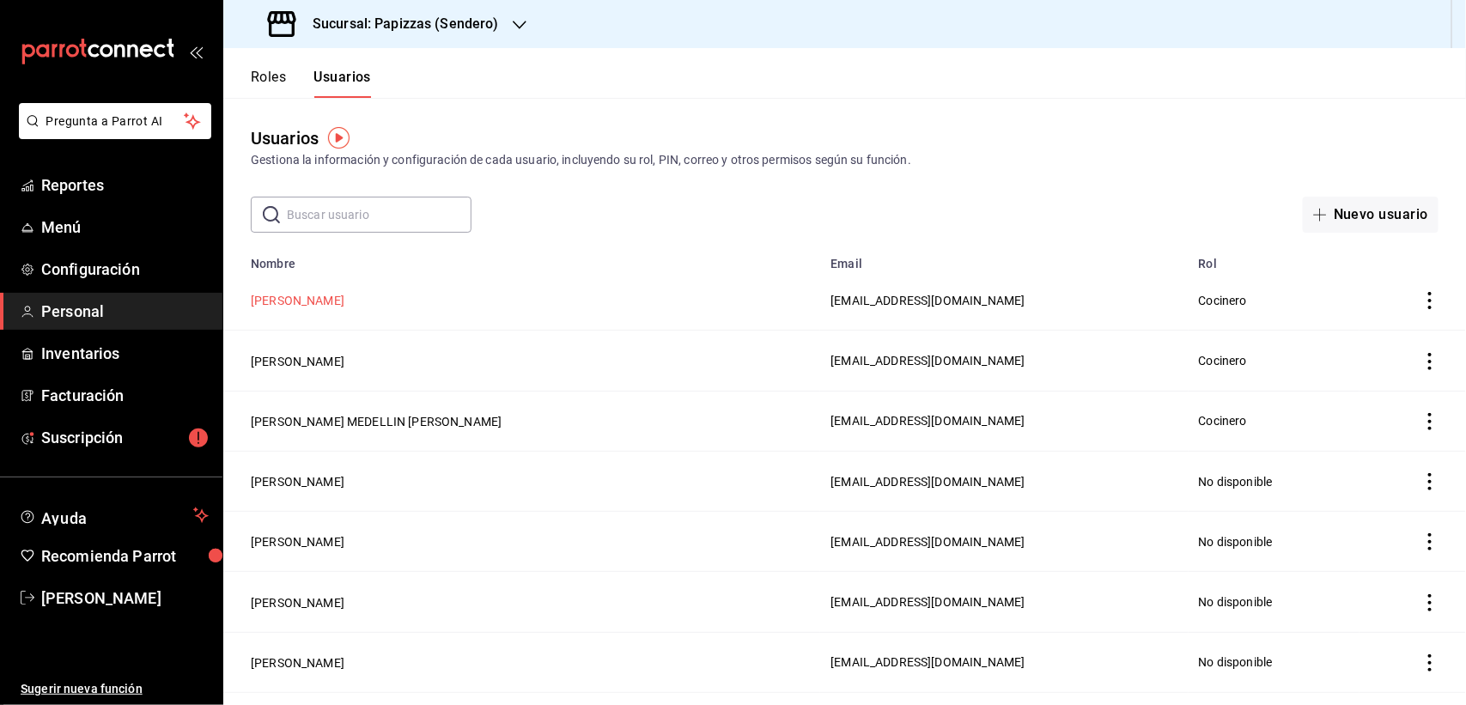
click at [344, 301] on button "[PERSON_NAME]" at bounding box center [298, 300] width 94 height 17
click at [434, 301] on html "Pregunta a Parrot AI Reportes Menú Configuración Personal Inventarios Facturaci…" at bounding box center [733, 352] width 1466 height 705
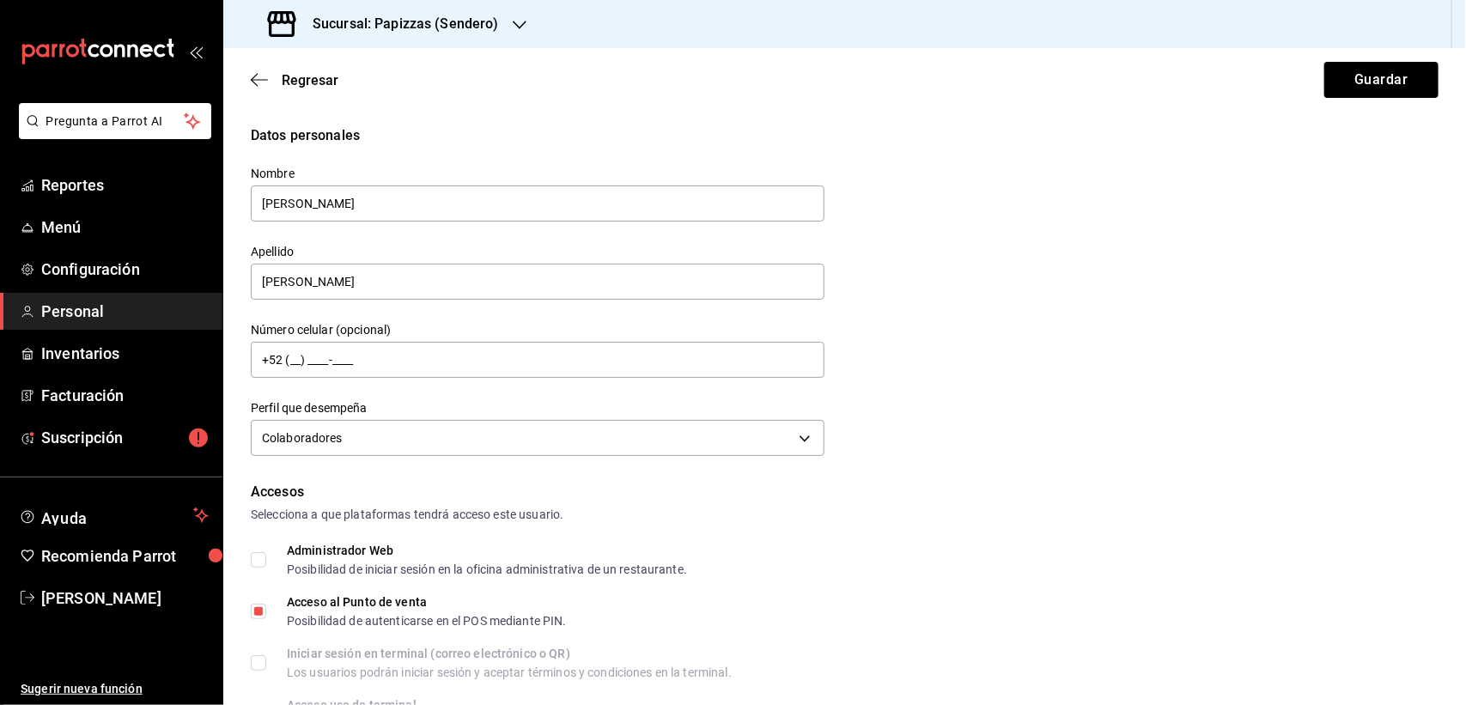
scroll to position [671, 0]
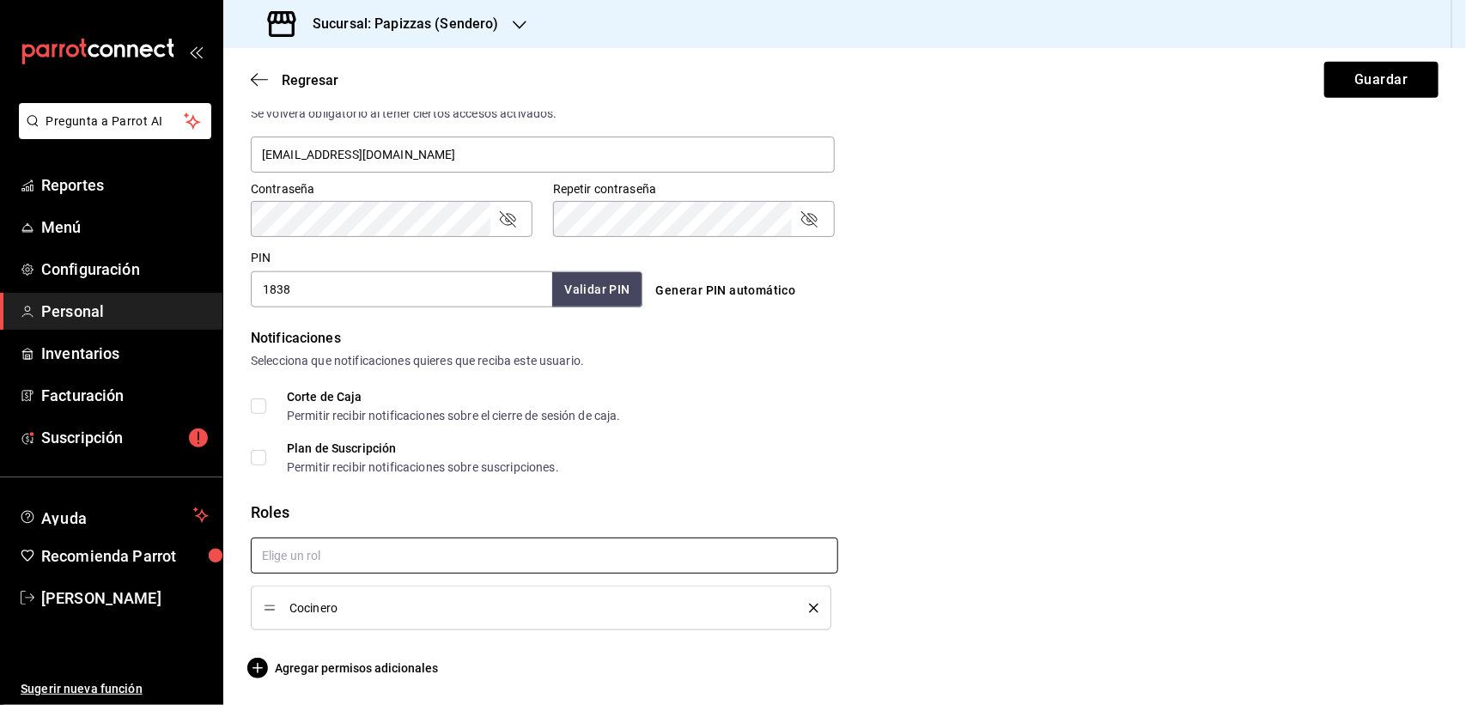
click at [372, 555] on input "text" at bounding box center [544, 555] width 587 height 36
type input "caj"
click at [320, 590] on li "Cajero" at bounding box center [541, 594] width 578 height 28
click at [809, 606] on icon "delete" at bounding box center [813, 608] width 9 height 9
click at [1366, 77] on button "Guardar" at bounding box center [1381, 80] width 114 height 36
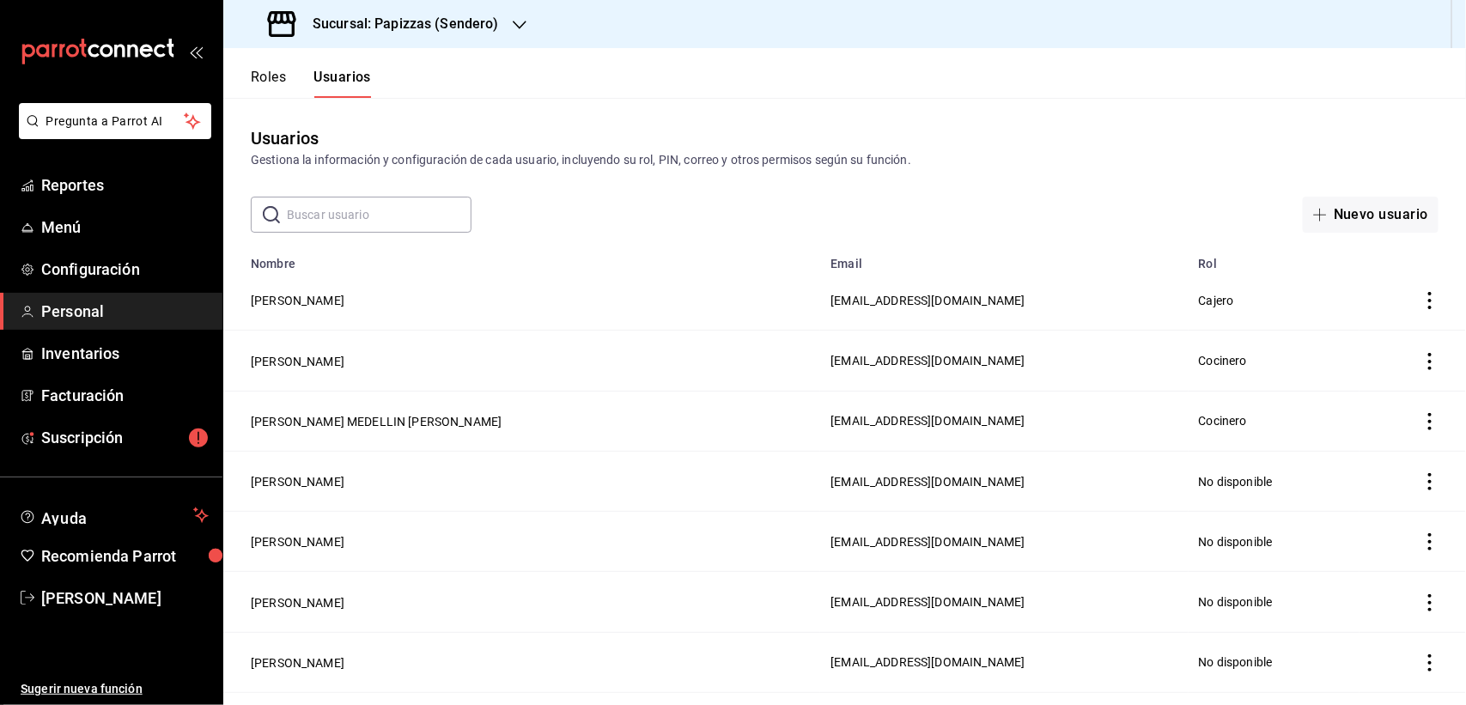
scroll to position [107, 0]
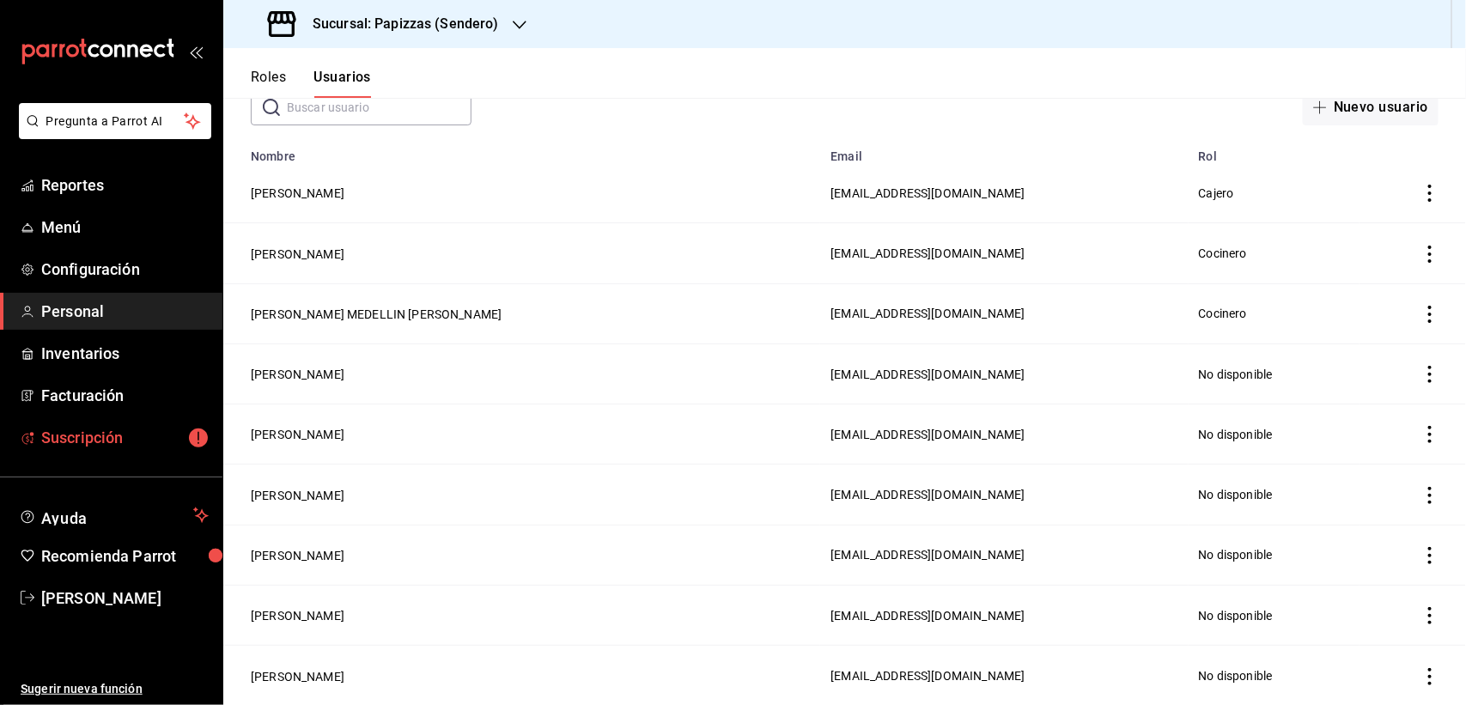
click at [120, 436] on span "Suscripción" at bounding box center [124, 437] width 167 height 23
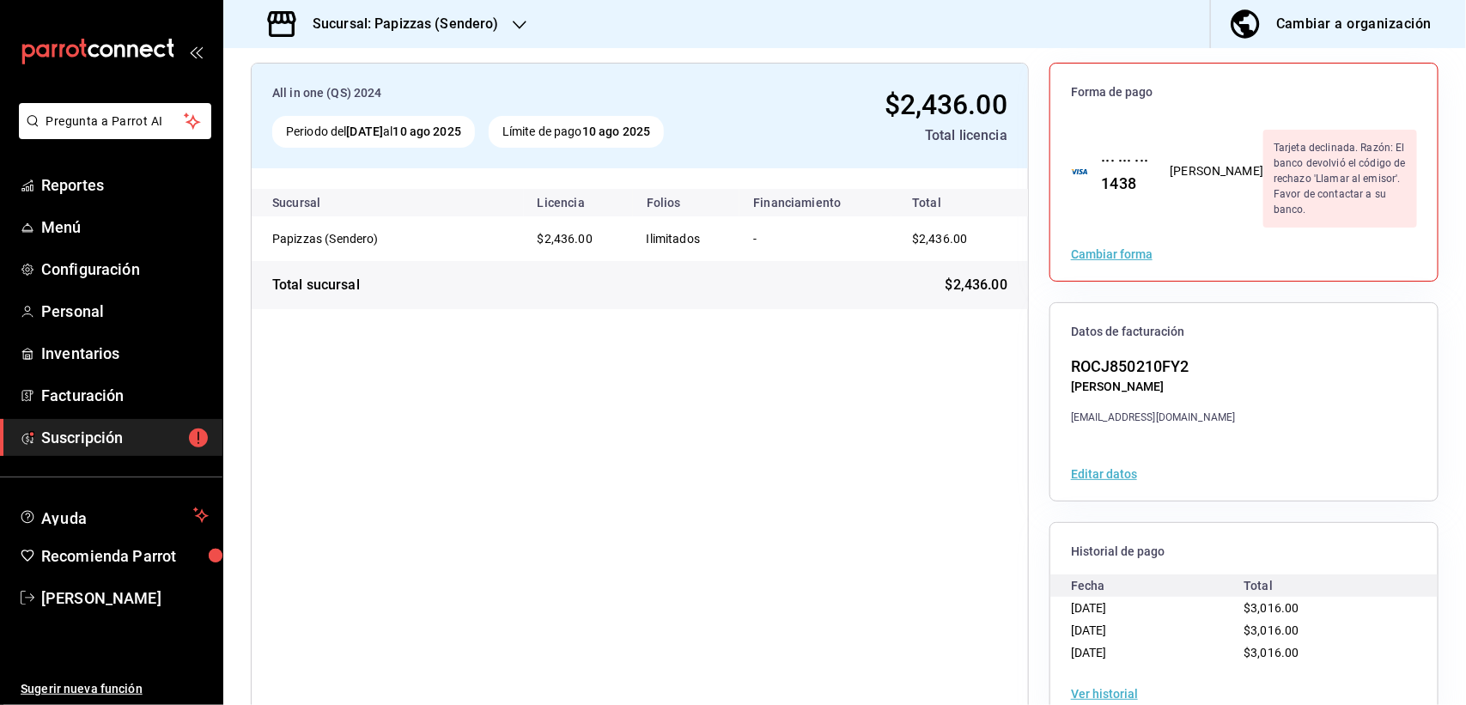
scroll to position [112, 0]
